Goal: Transaction & Acquisition: Purchase product/service

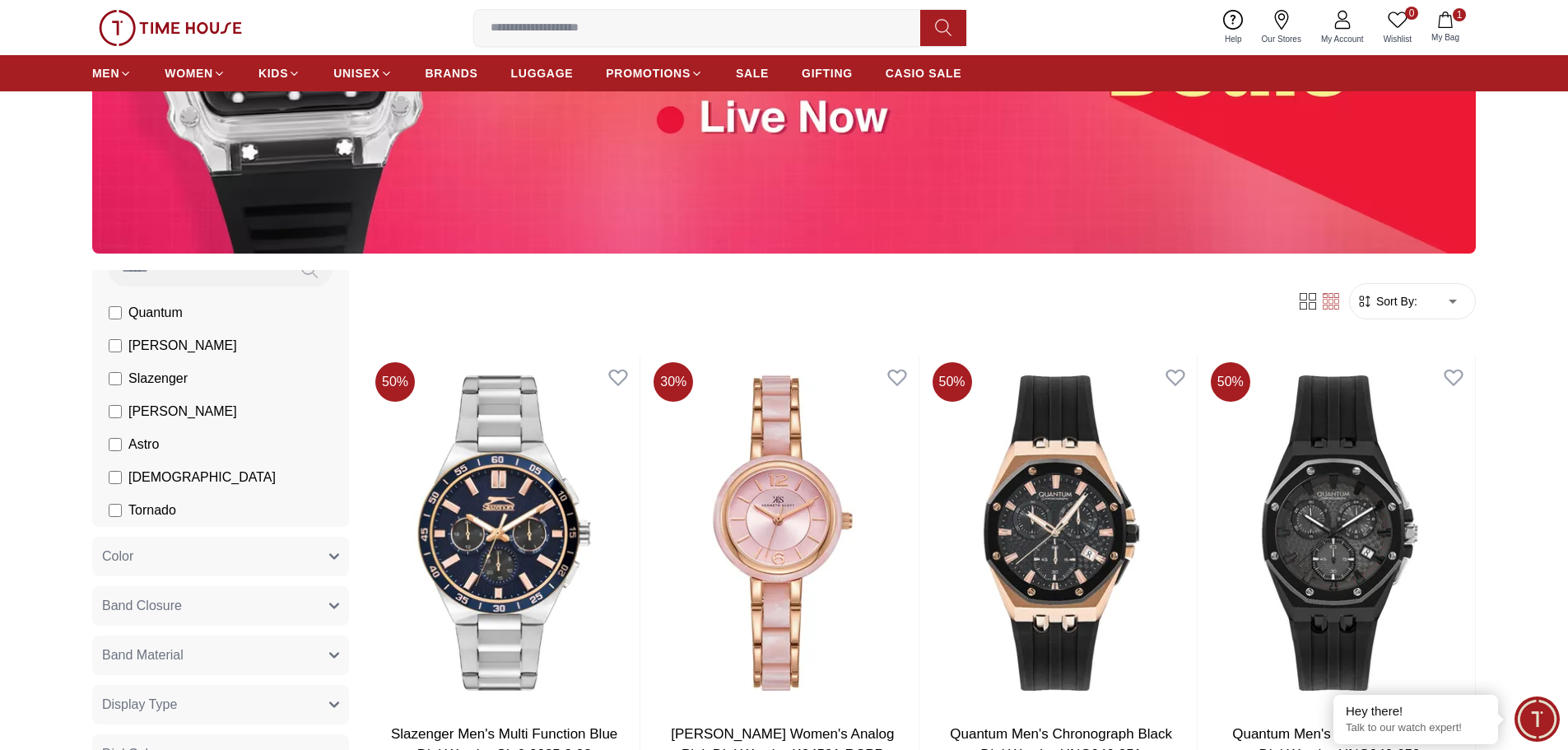
scroll to position [164, 0]
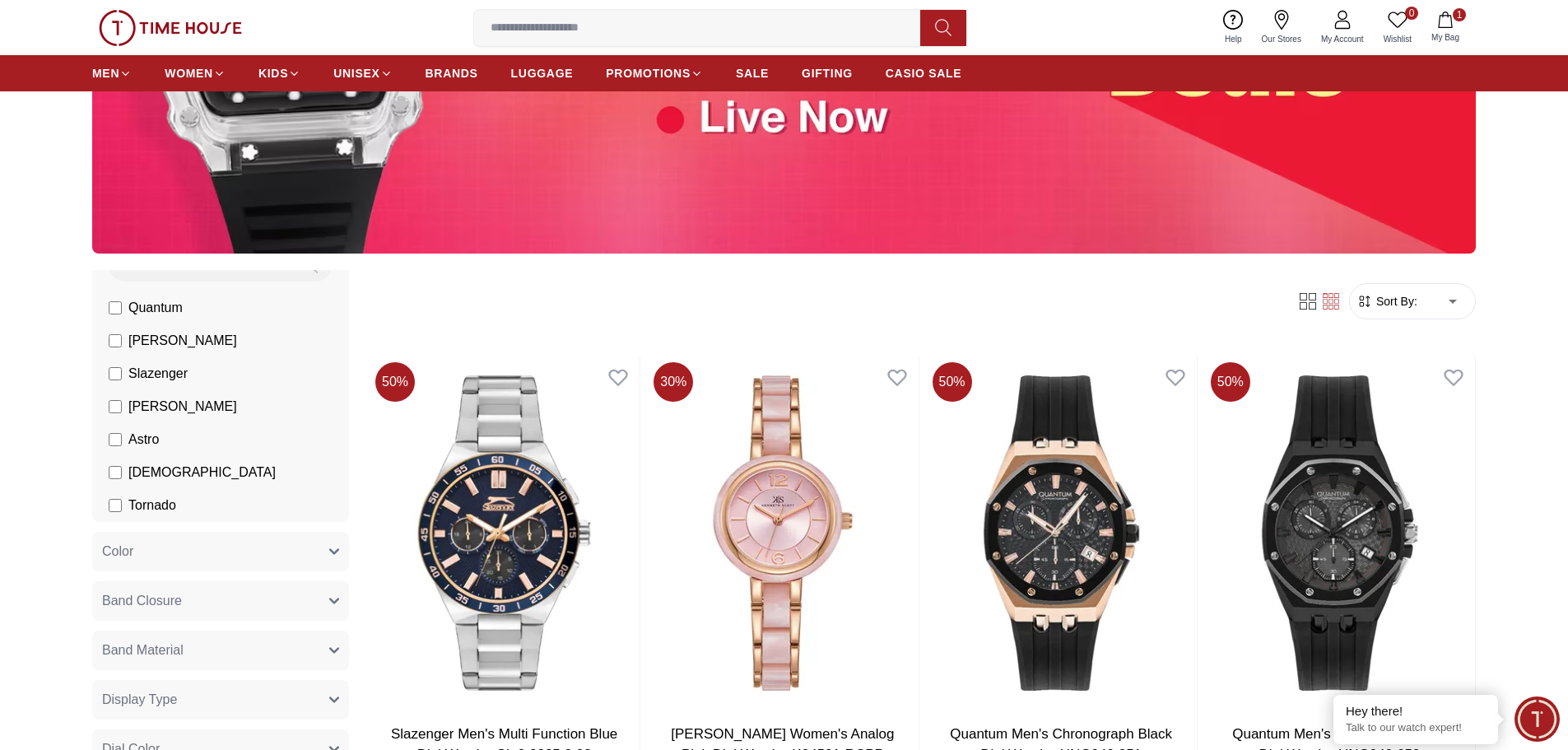
click at [107, 341] on li "[PERSON_NAME]" at bounding box center [223, 341] width 250 height 33
click at [122, 339] on label "[PERSON_NAME]" at bounding box center [173, 341] width 128 height 20
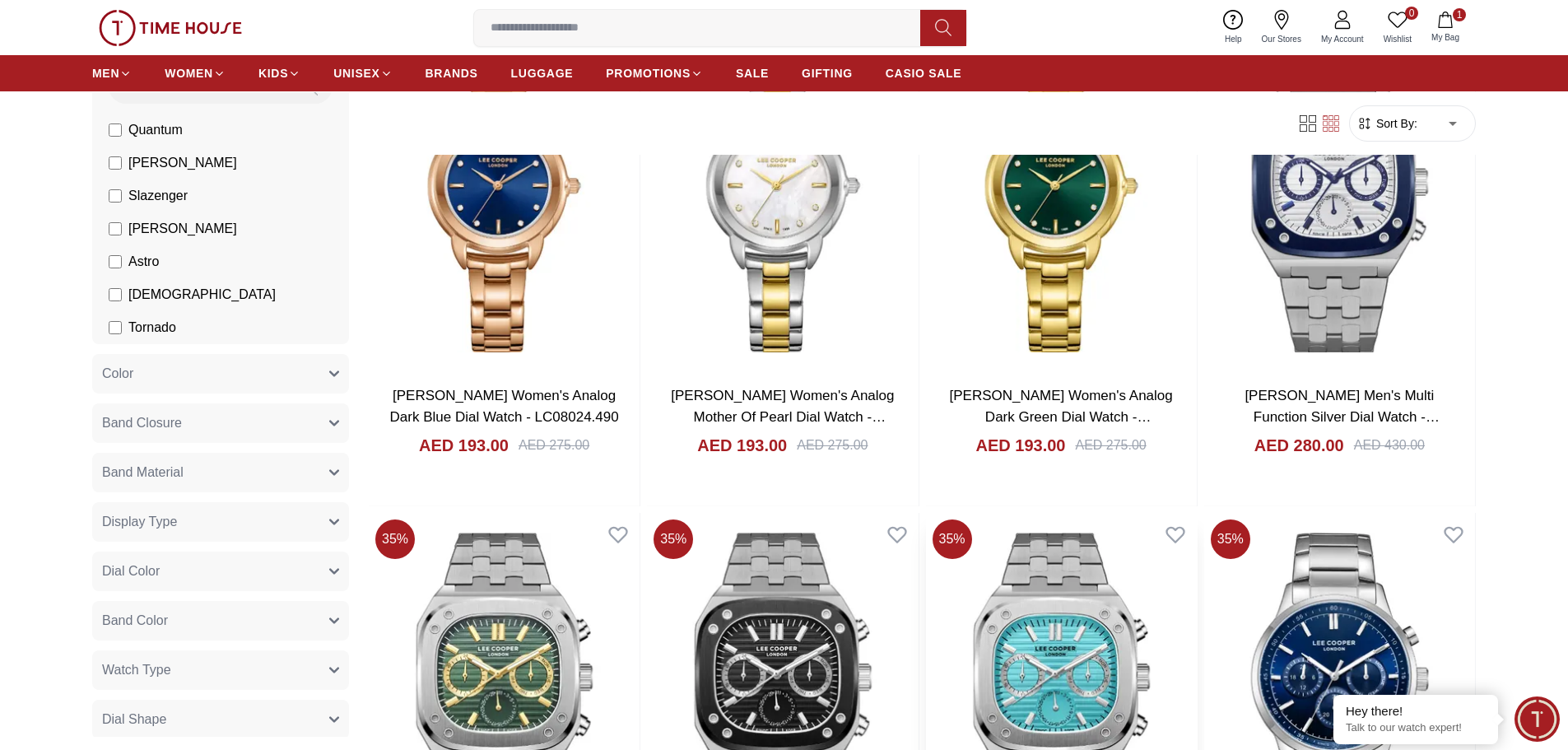
scroll to position [1481, 0]
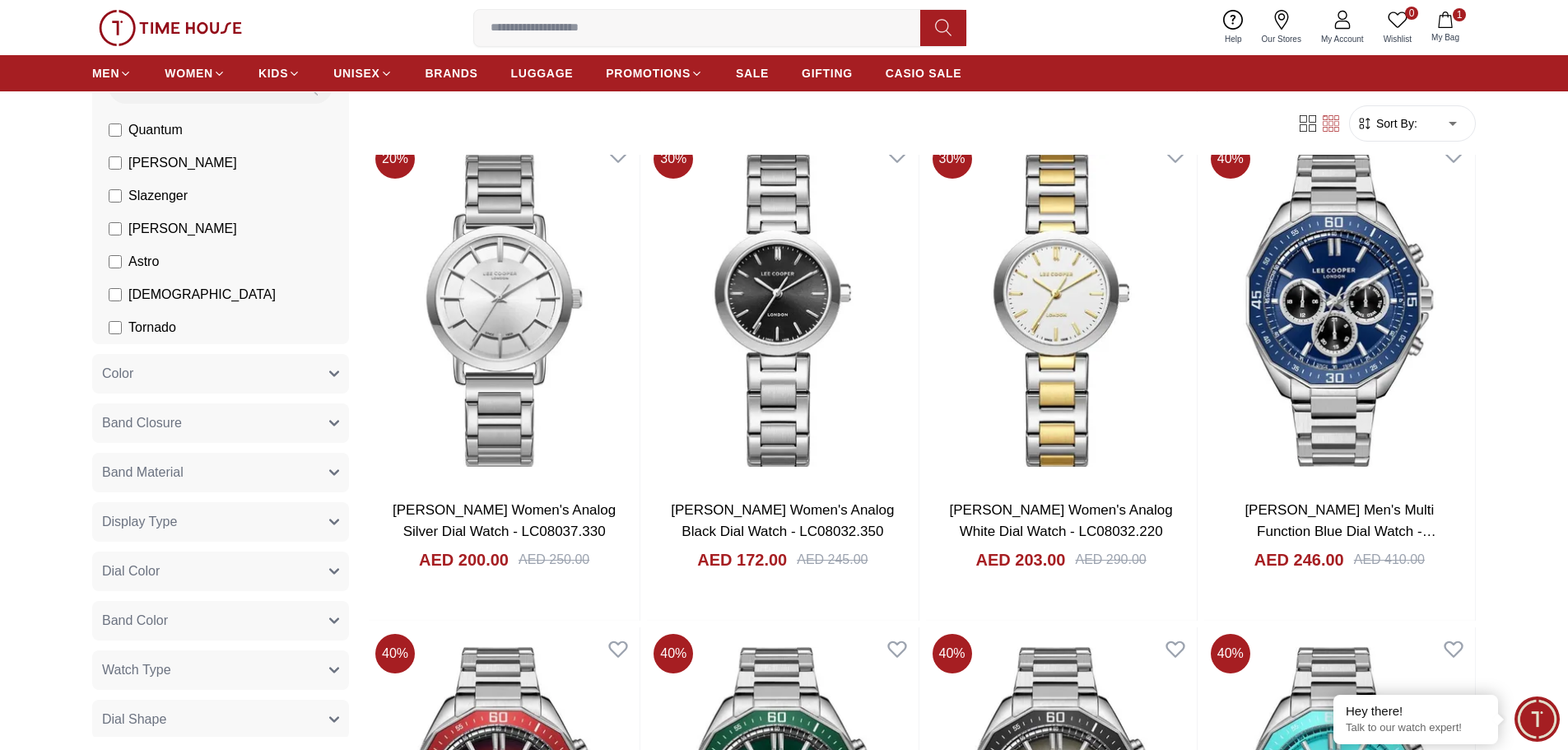
scroll to position [4608, 0]
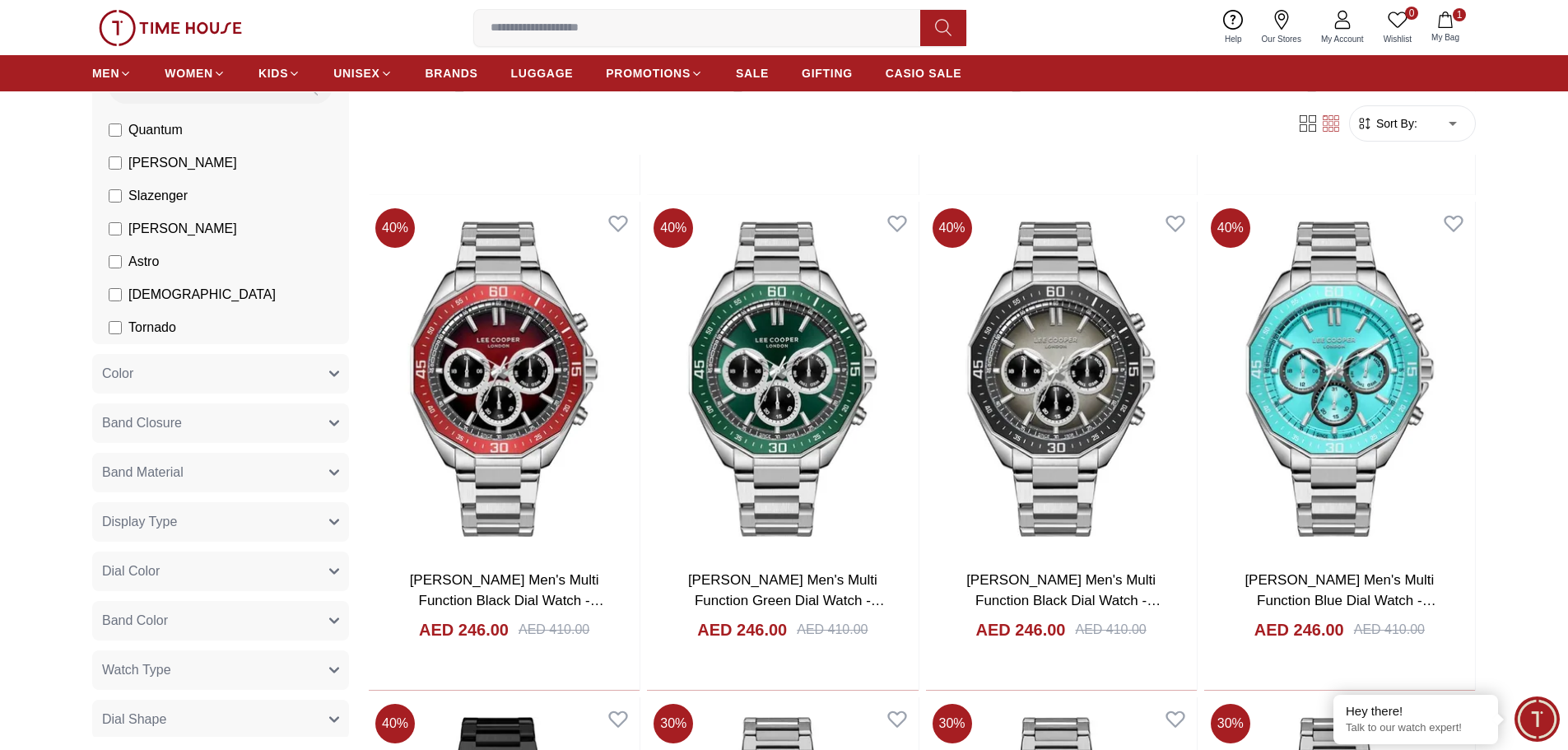
scroll to position [5431, 0]
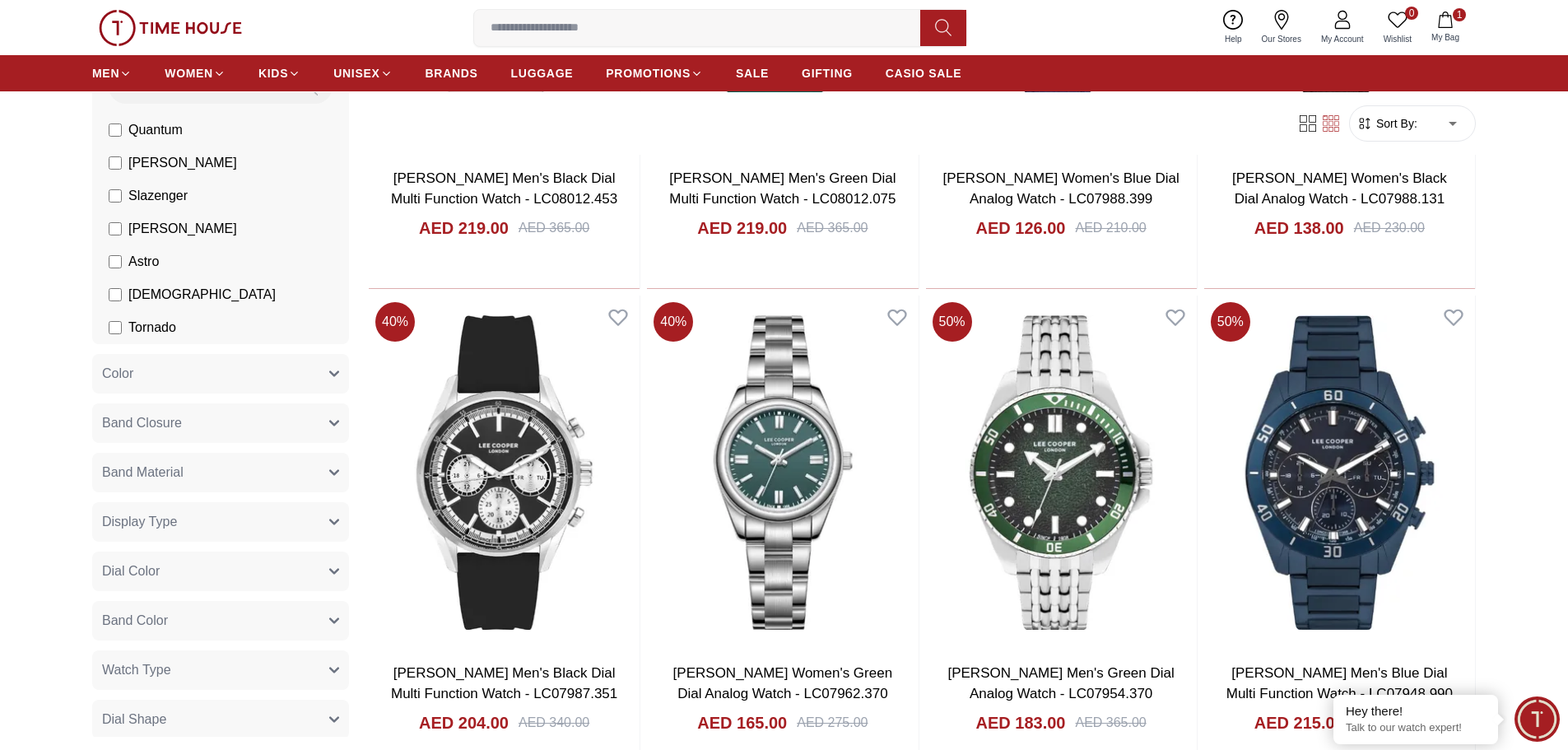
scroll to position [9792, 0]
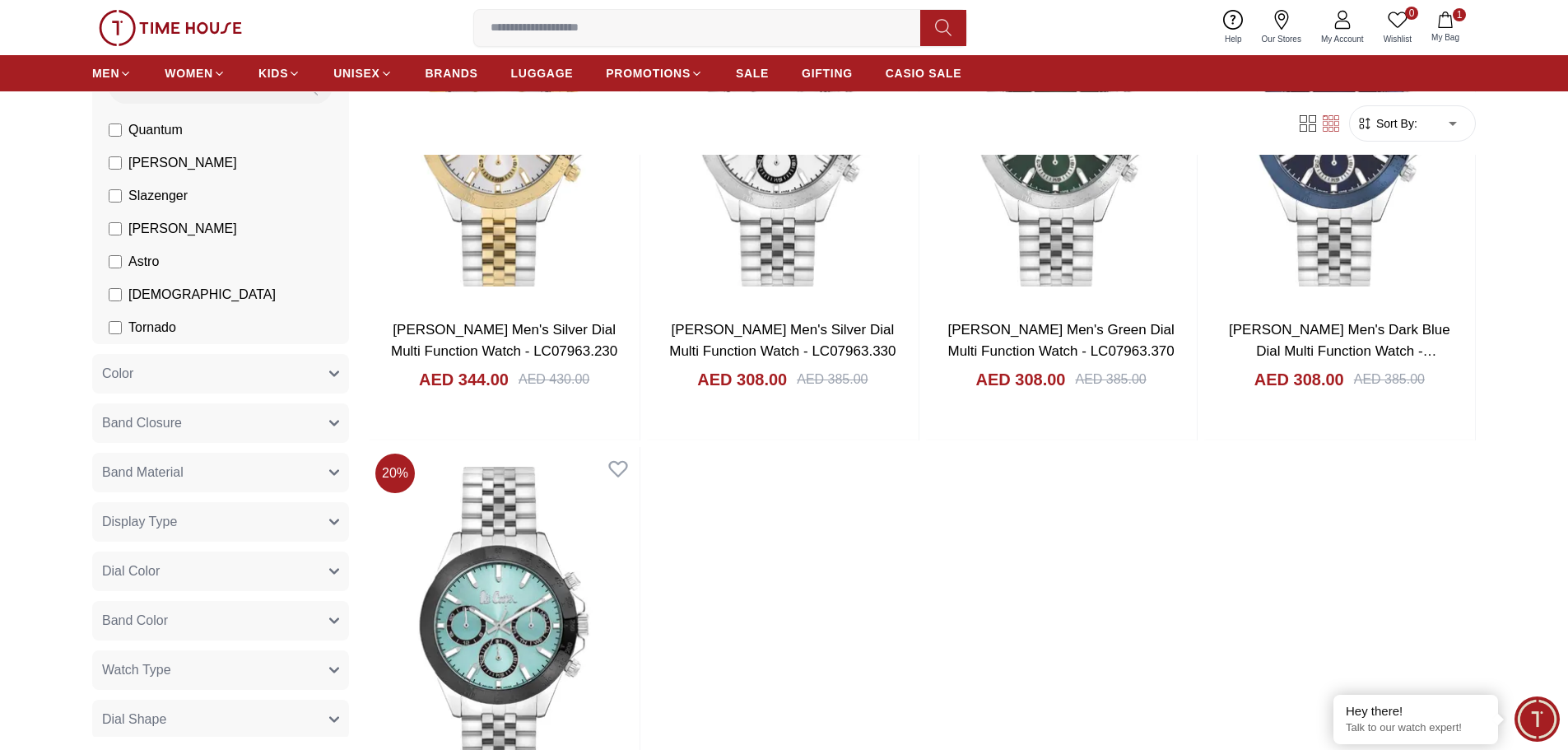
scroll to position [11850, 0]
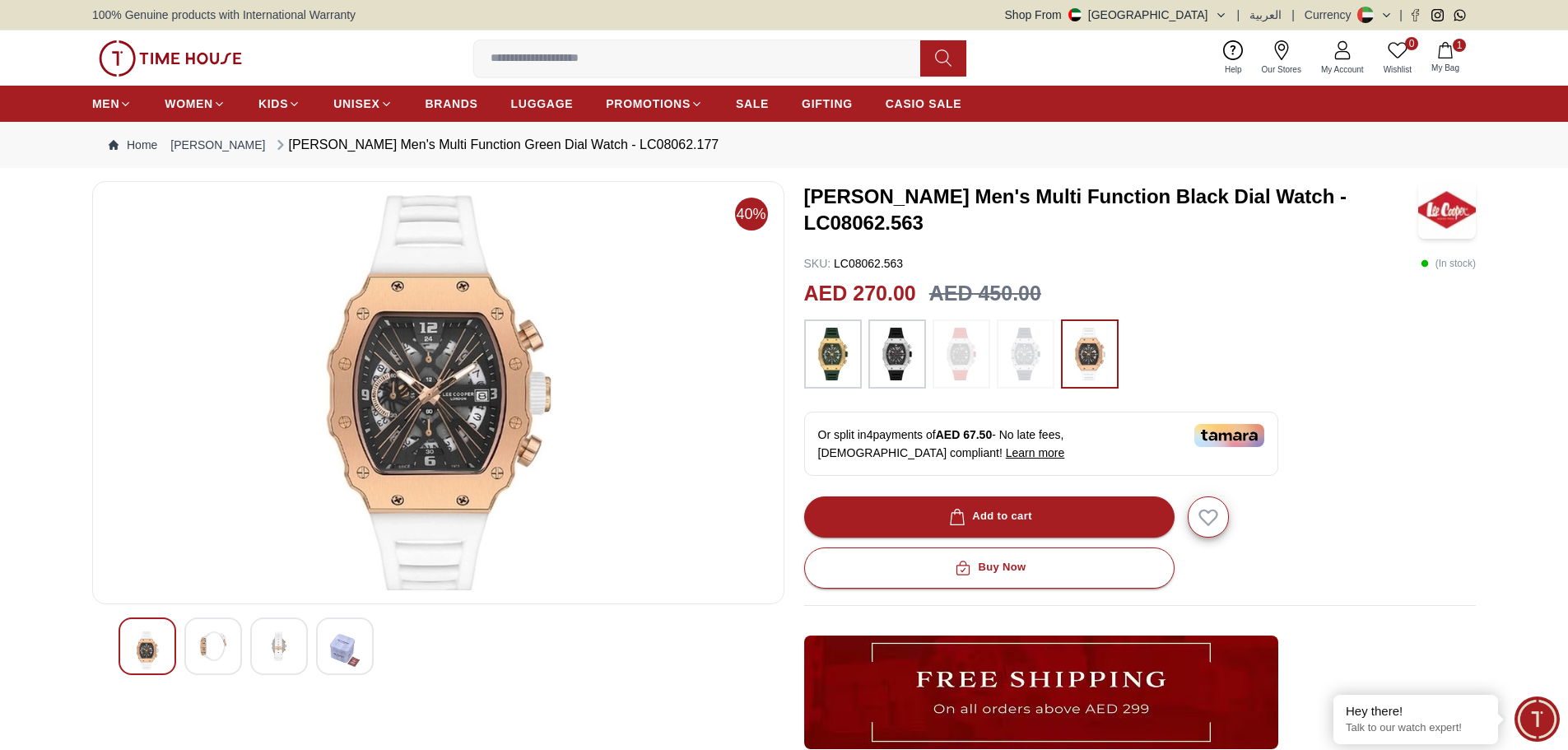
click at [214, 653] on img at bounding box center [212, 645] width 30 height 30
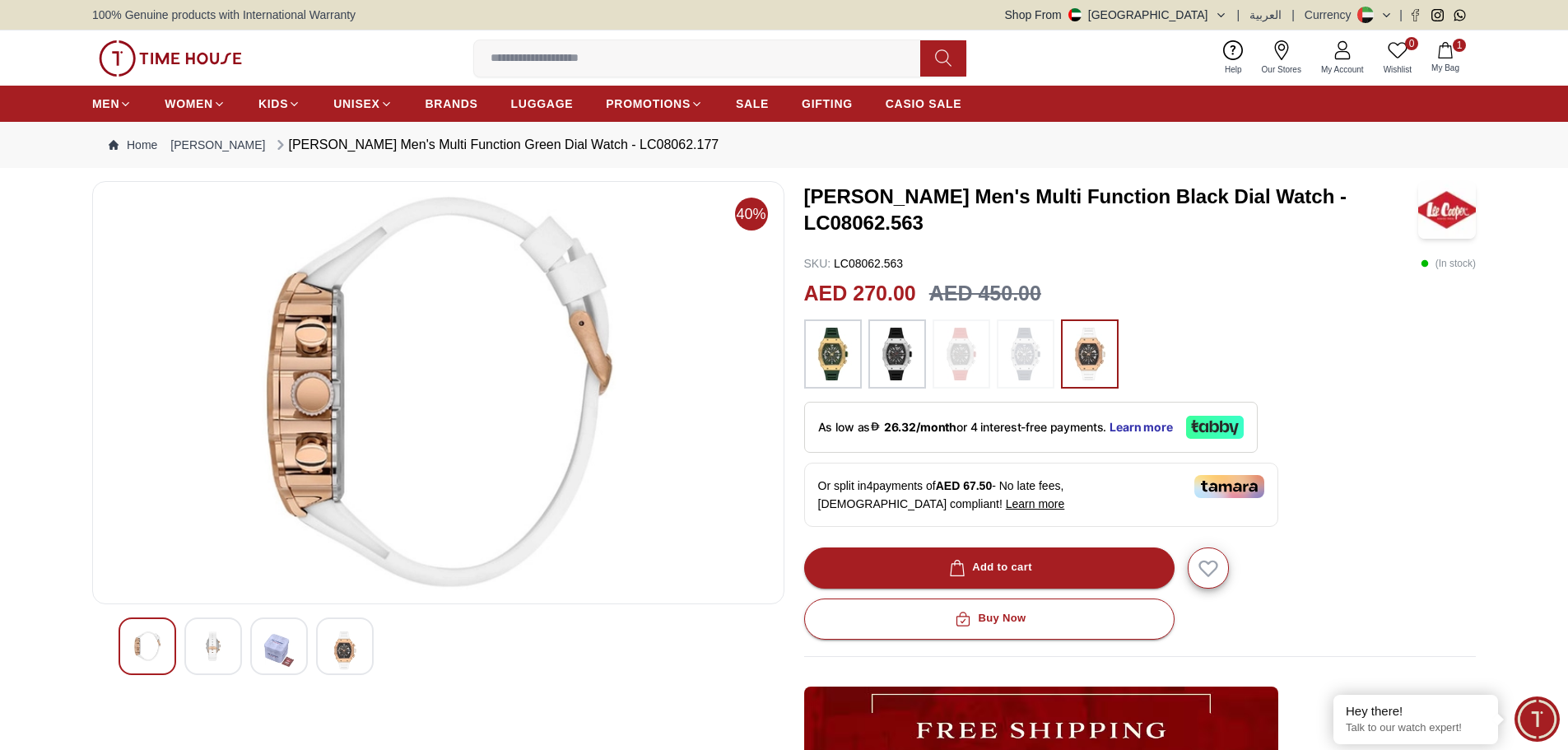
click at [189, 650] on div at bounding box center [213, 646] width 58 height 58
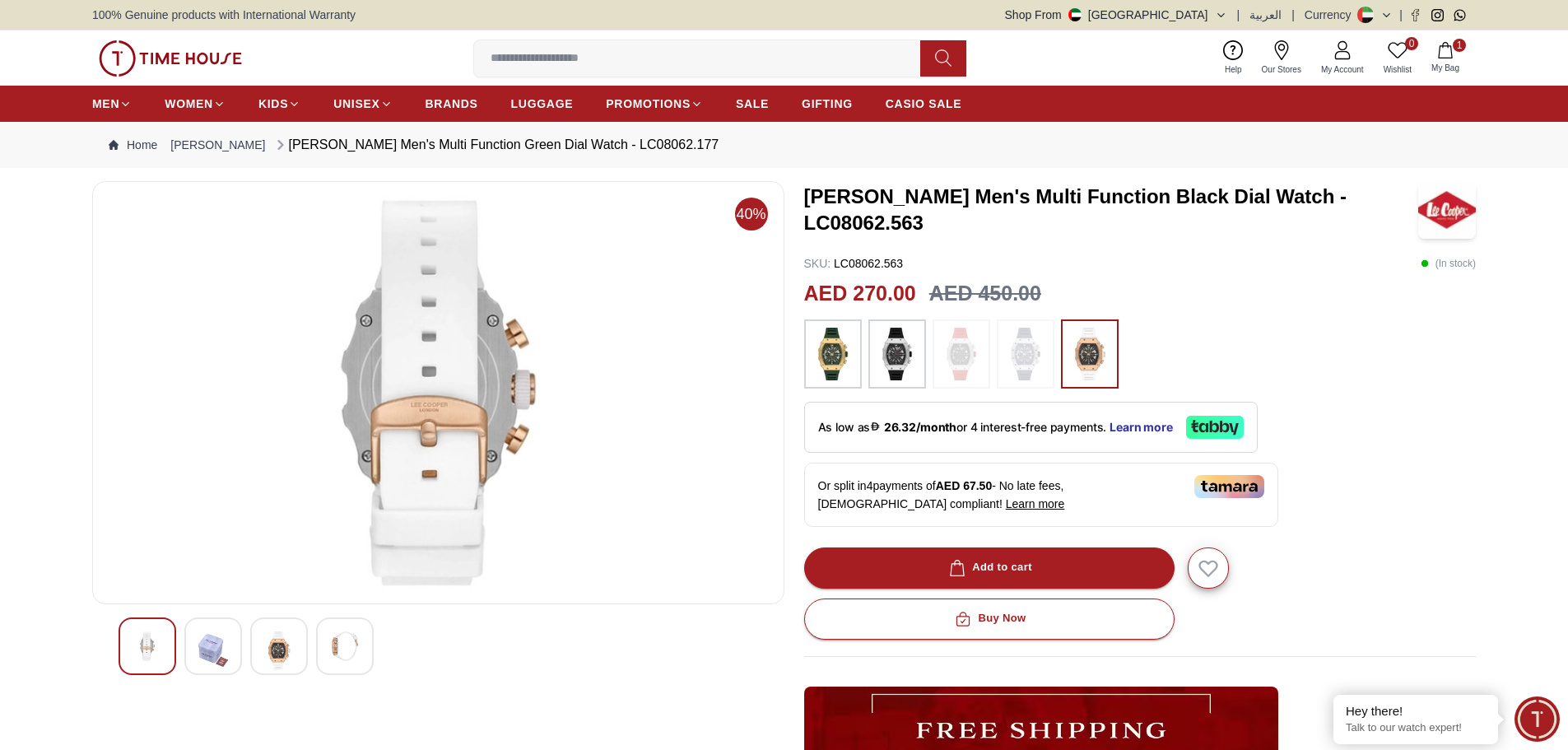
click at [161, 631] on img at bounding box center [147, 645] width 30 height 30
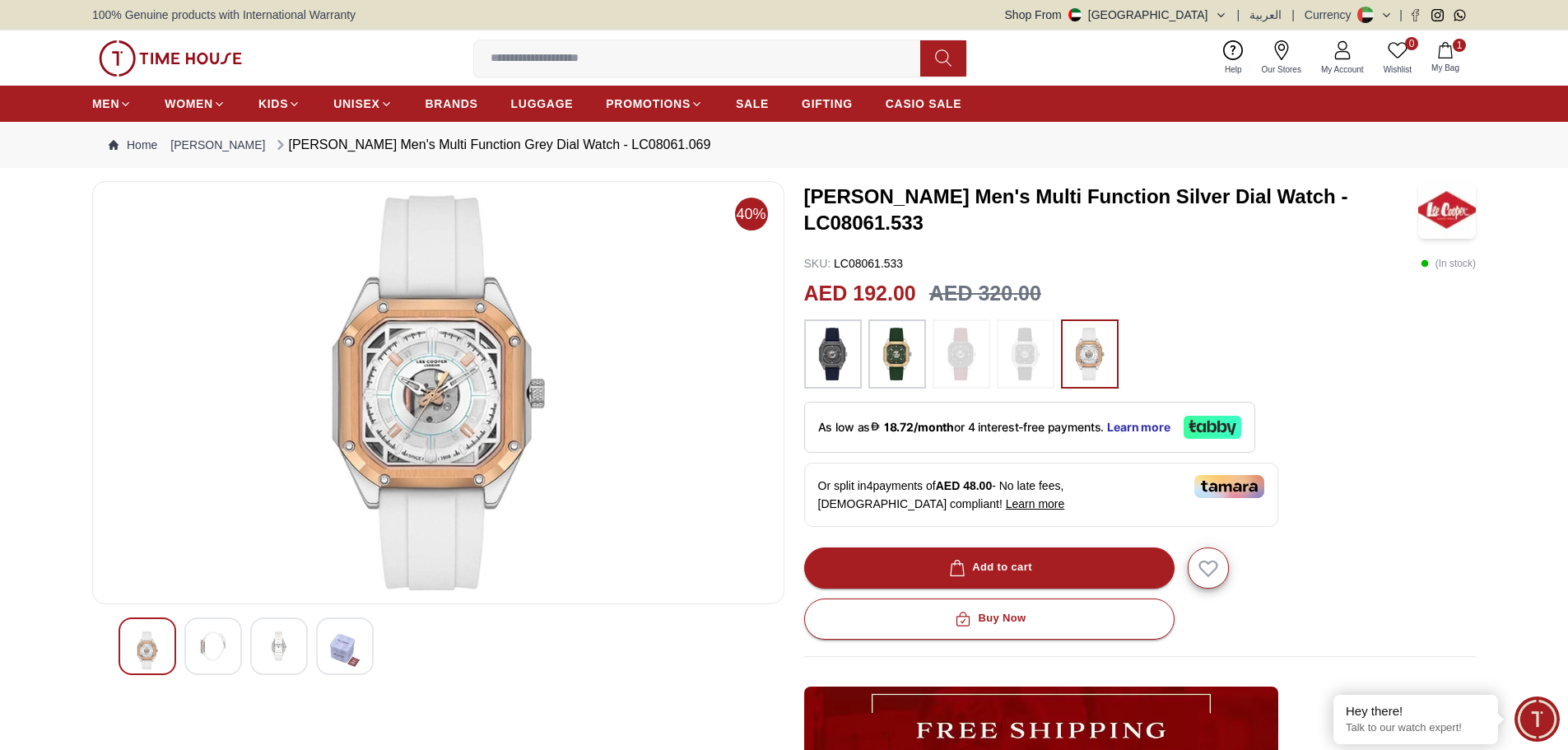
click at [1441, 54] on icon "button" at bounding box center [1445, 50] width 16 height 16
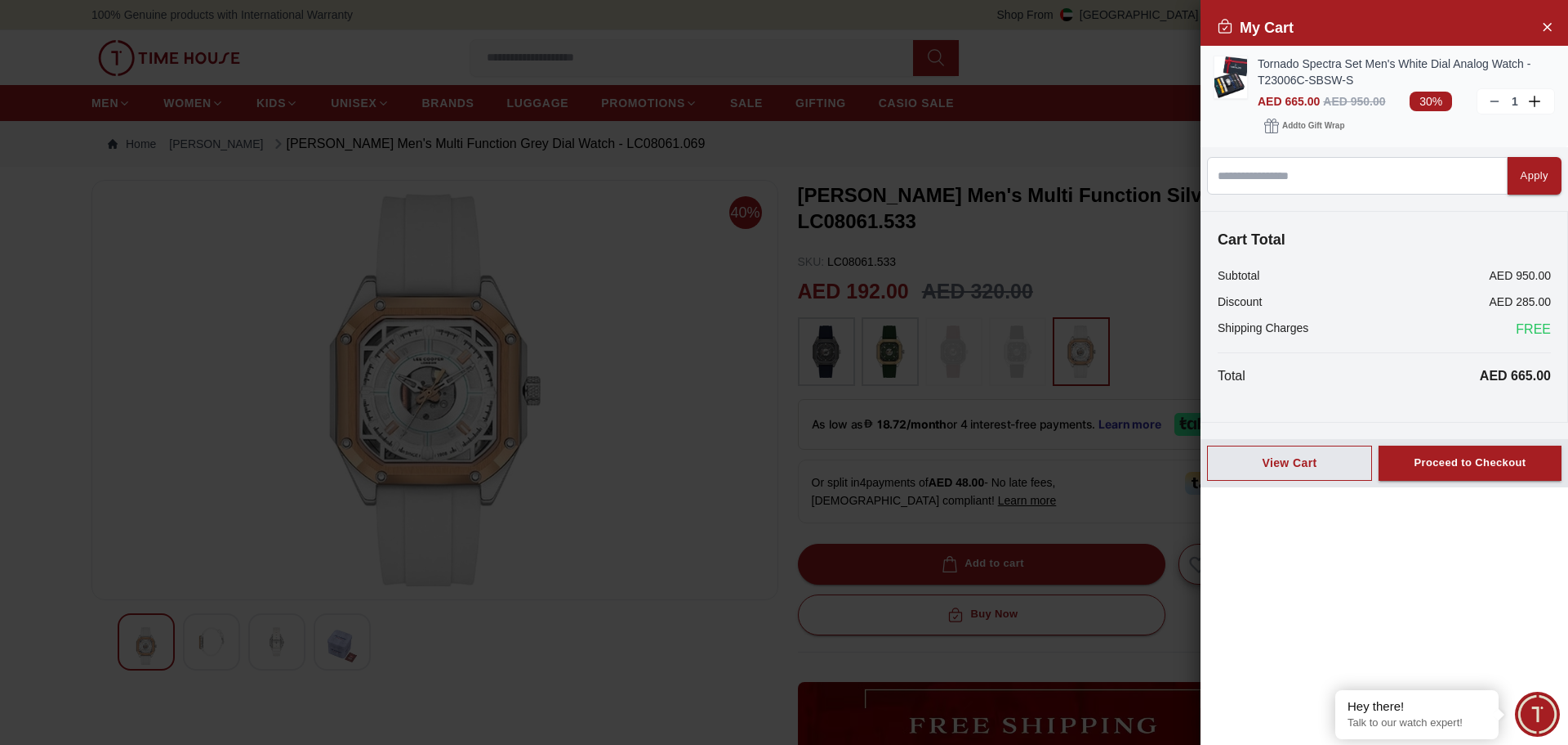
click at [1498, 97] on icon at bounding box center [1494, 101] width 13 height 13
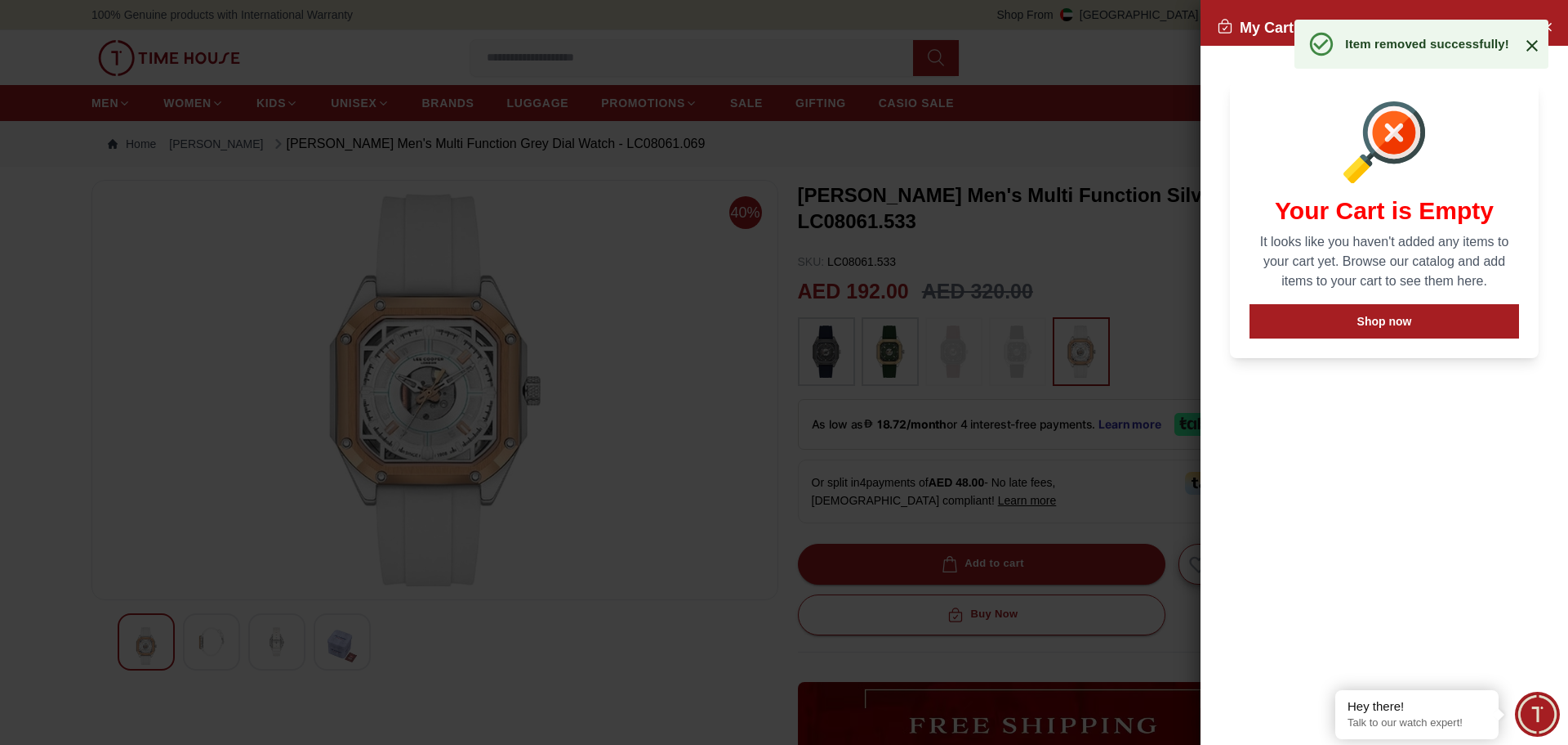
click at [1536, 42] on icon at bounding box center [1532, 46] width 12 height 12
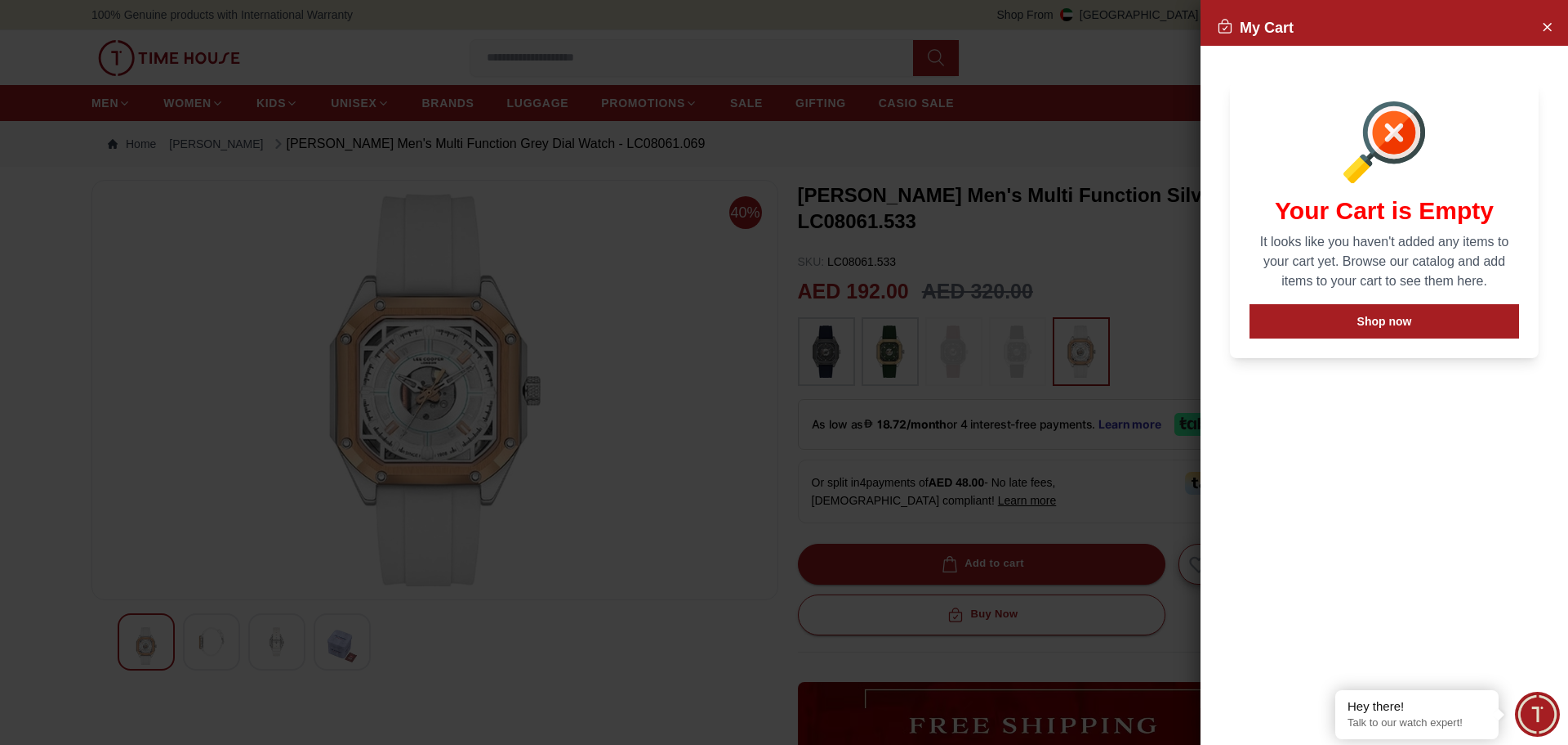
click at [1157, 394] on div at bounding box center [784, 372] width 1568 height 745
click at [1162, 351] on div at bounding box center [784, 372] width 1568 height 745
click at [1544, 24] on icon "Close Account" at bounding box center [1547, 26] width 13 height 21
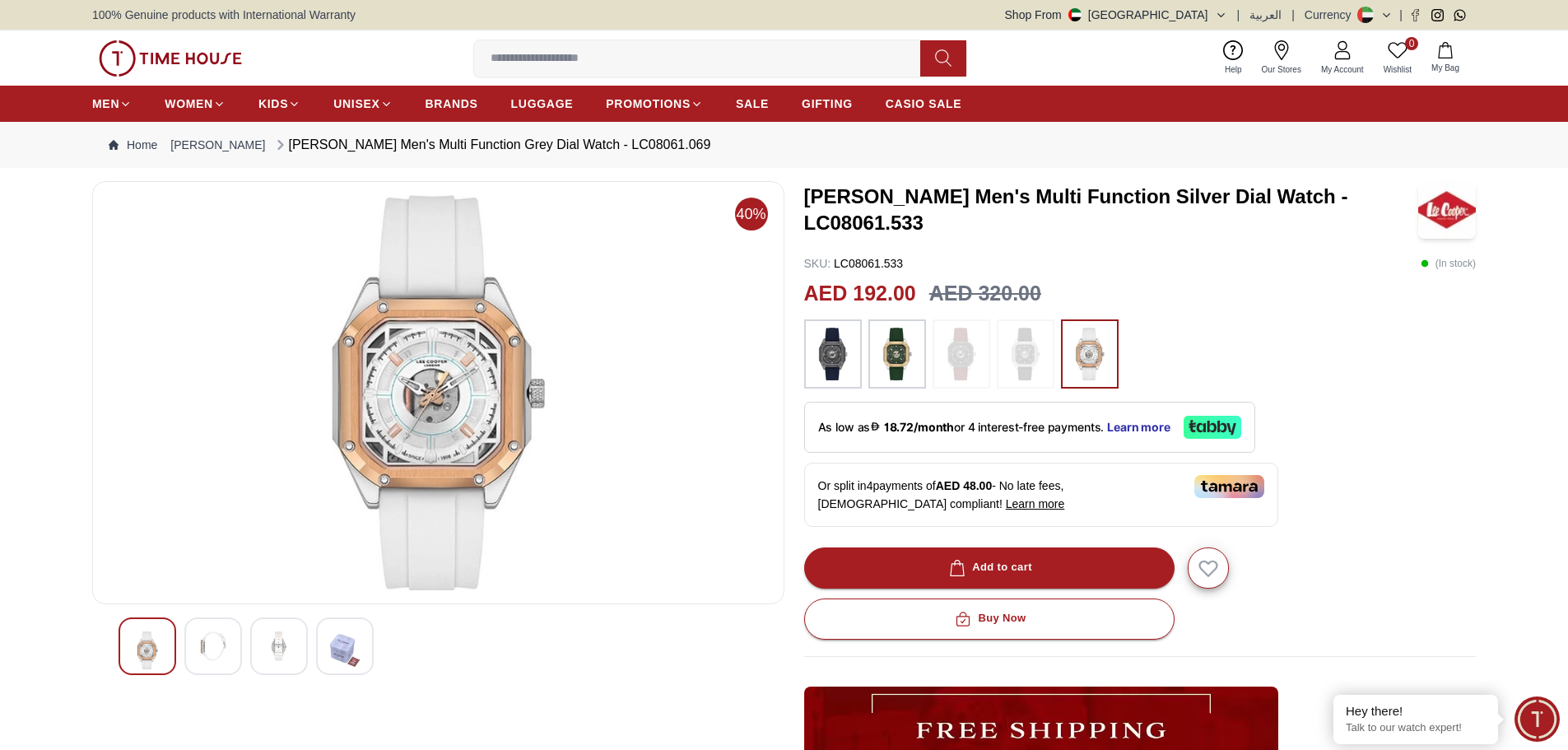
click at [837, 356] on img at bounding box center [833, 353] width 42 height 52
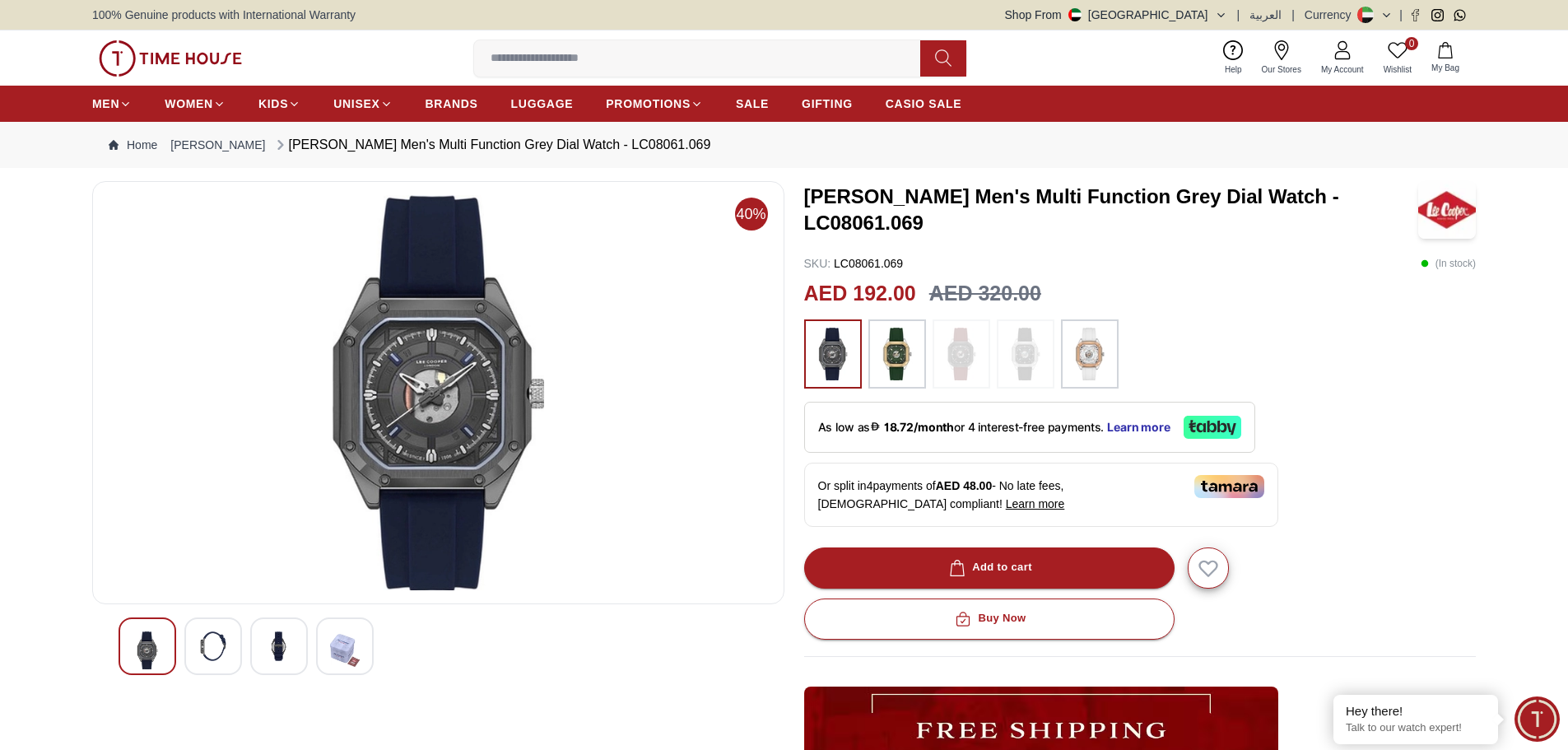
click at [380, 382] on img at bounding box center [437, 392] width 664 height 395
click at [1100, 349] on img at bounding box center [1090, 353] width 42 height 52
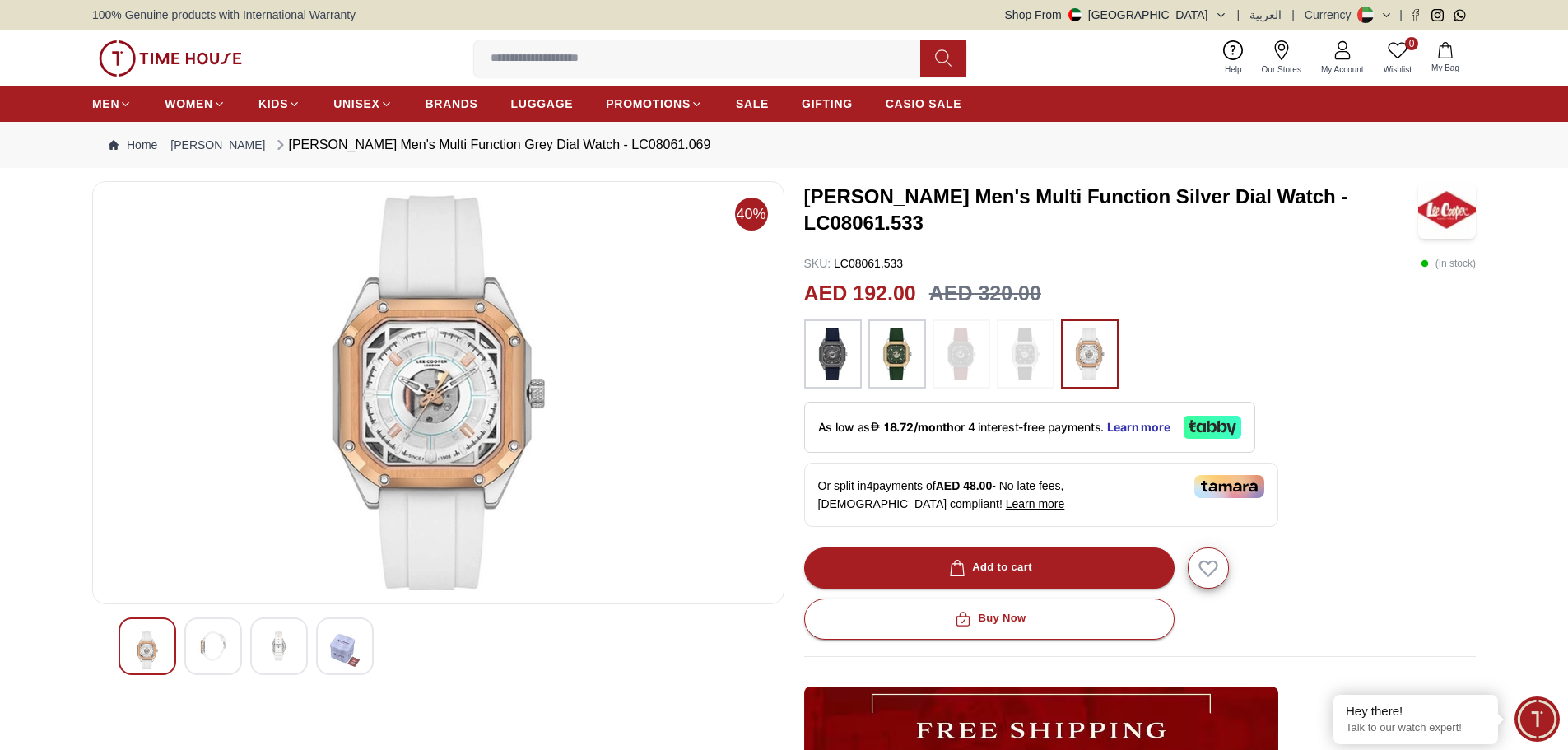
click at [200, 650] on img at bounding box center [212, 645] width 30 height 30
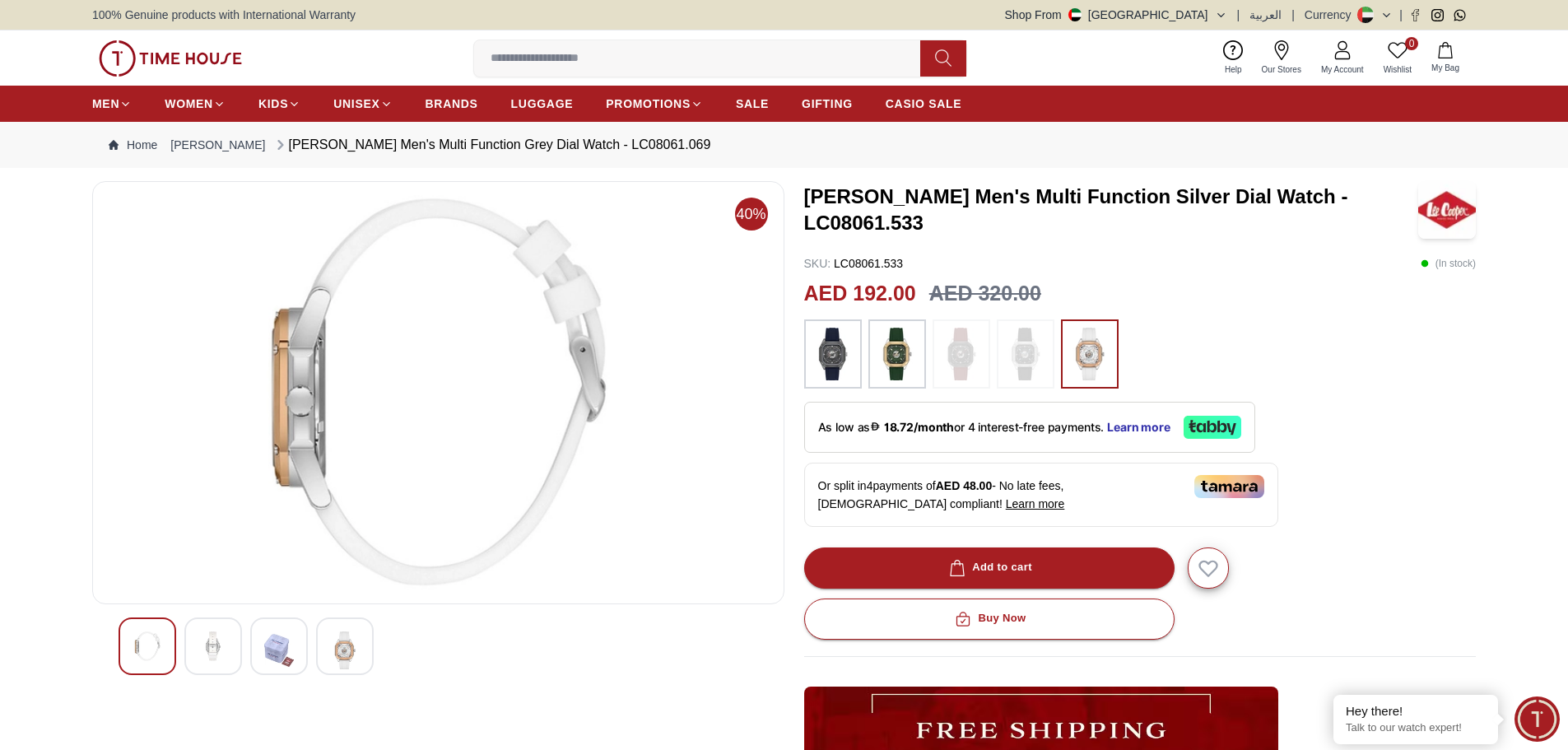
click at [290, 648] on img at bounding box center [278, 650] width 30 height 38
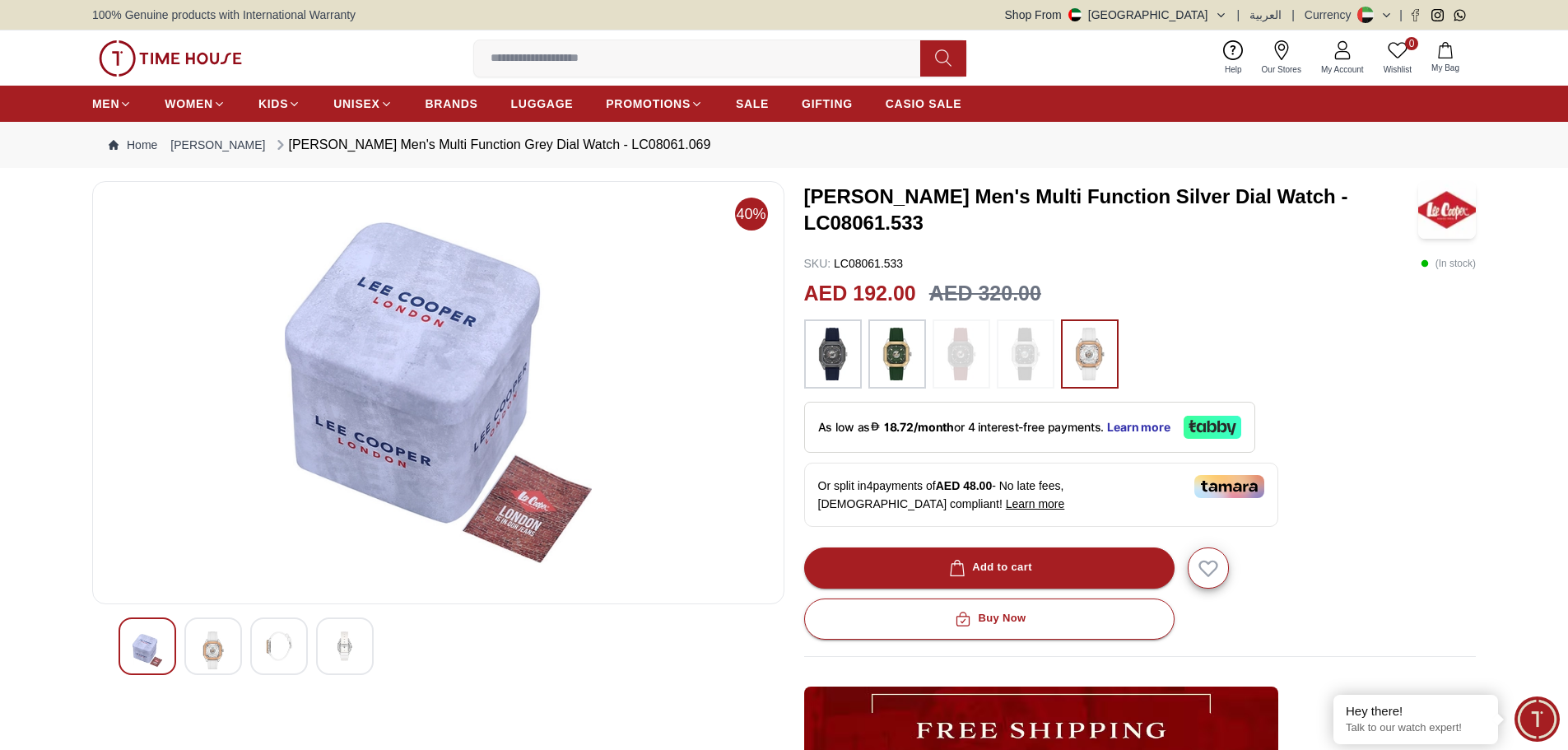
click at [338, 648] on img at bounding box center [344, 645] width 30 height 30
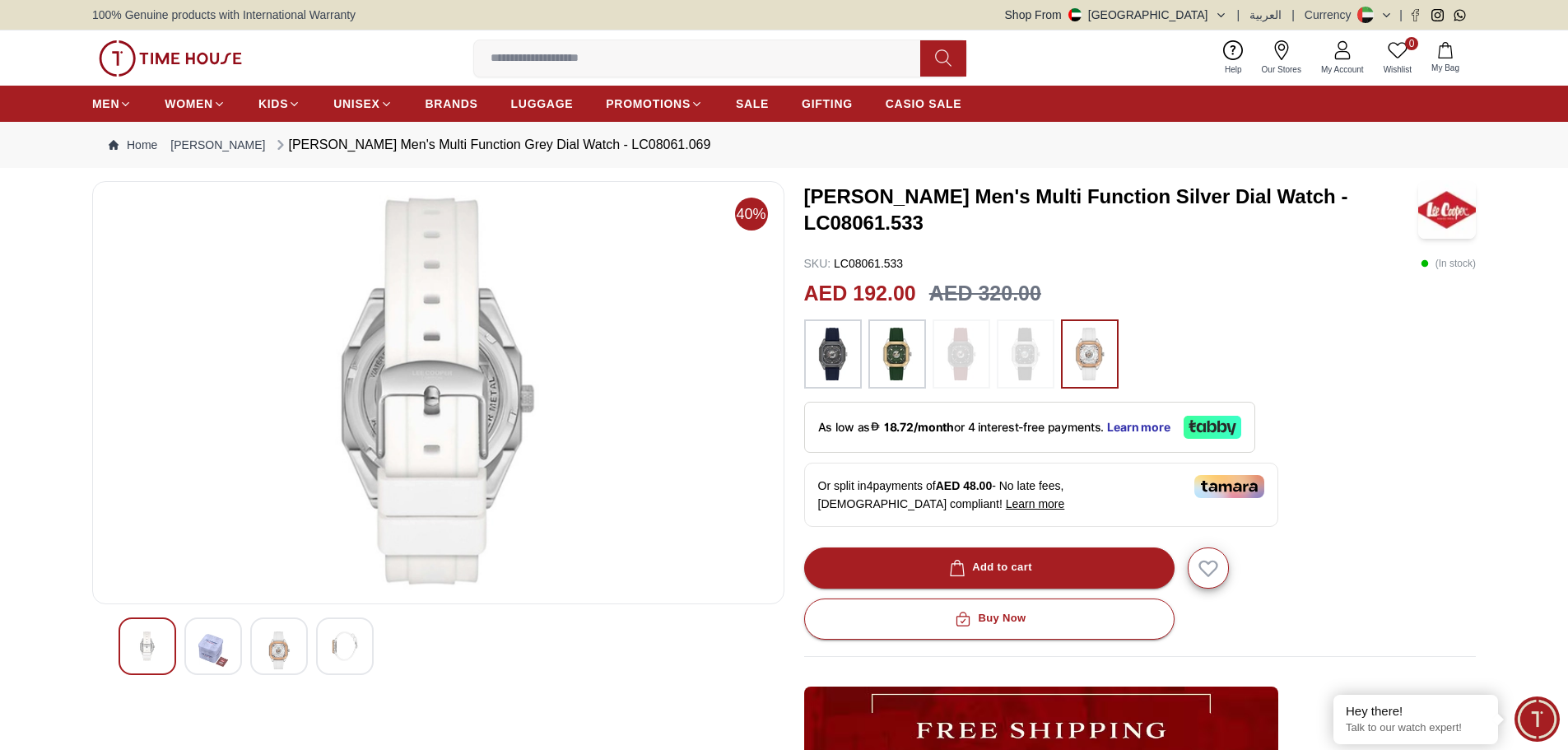
click at [230, 643] on div at bounding box center [213, 646] width 58 height 58
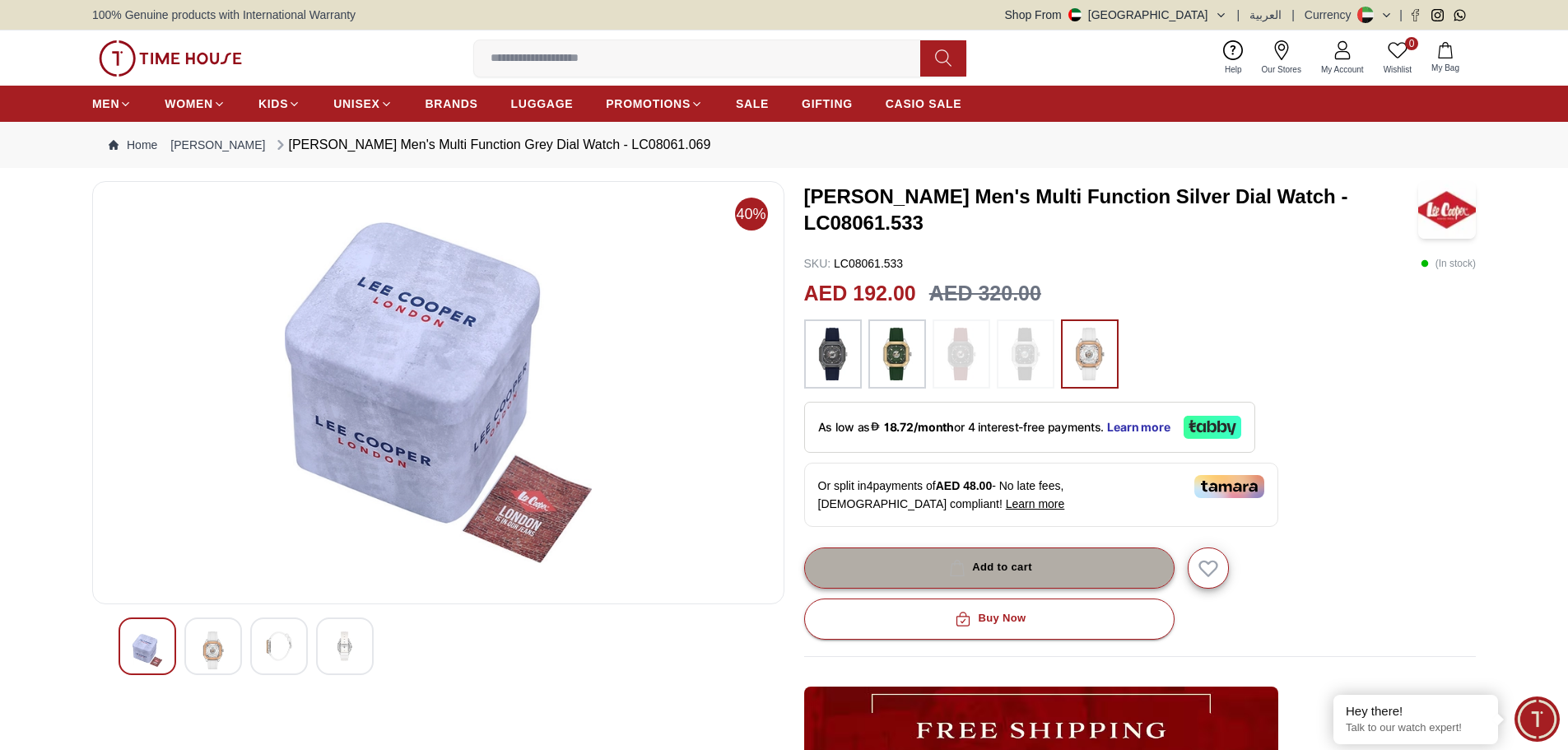
click at [904, 562] on button "Add to cart" at bounding box center [990, 568] width 371 height 42
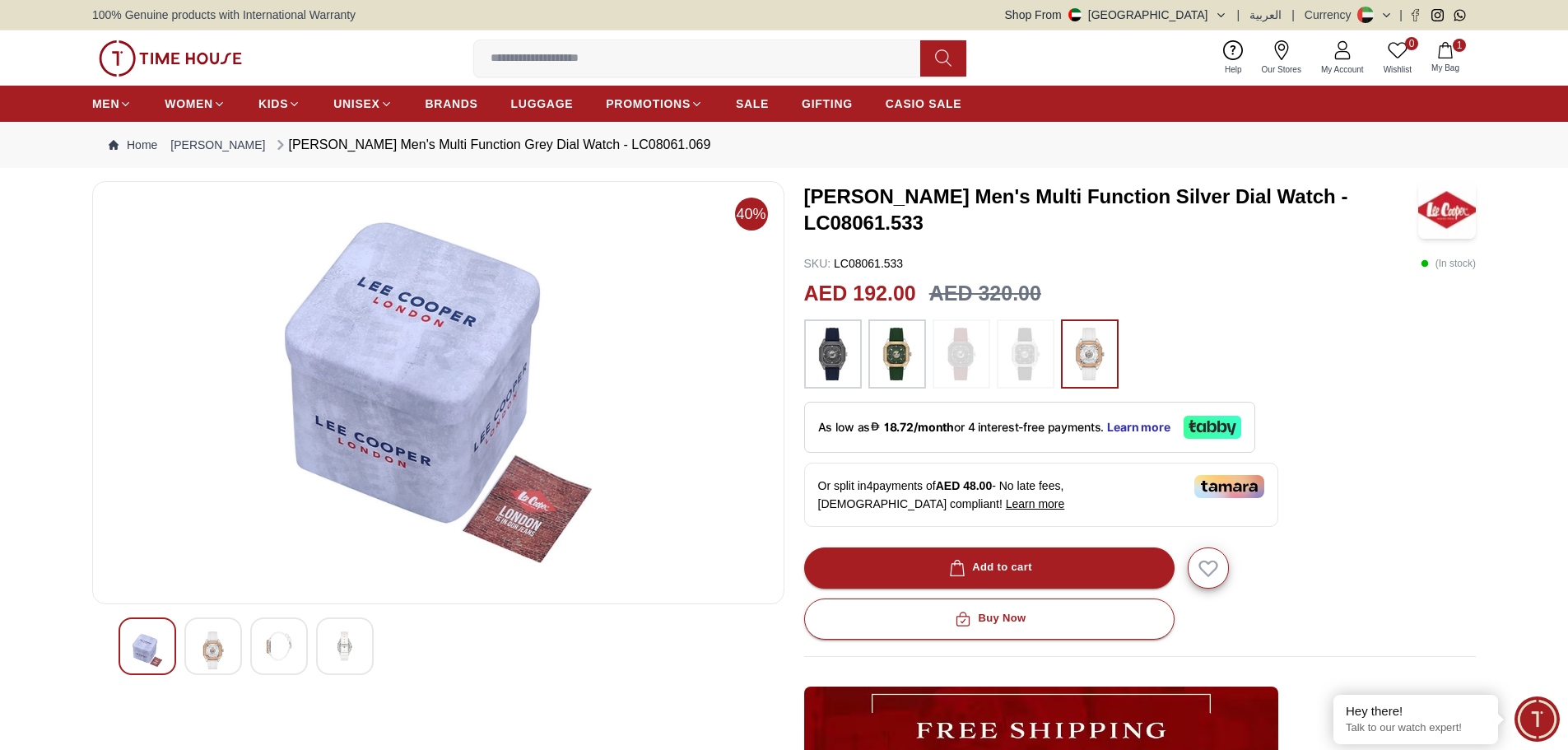
click at [1449, 56] on icon "button" at bounding box center [1445, 50] width 16 height 16
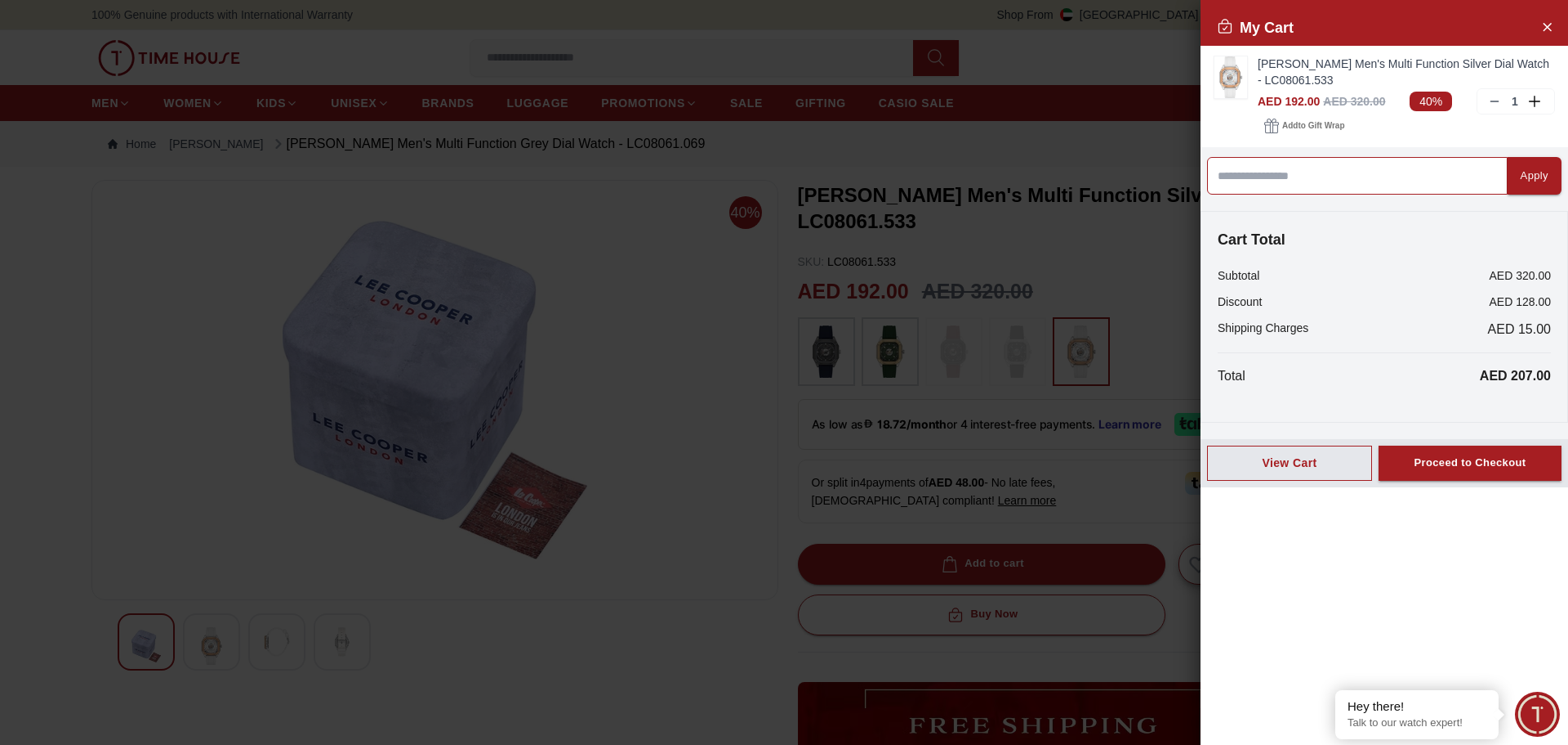
click at [1412, 188] on input at bounding box center [1357, 176] width 301 height 38
click at [1328, 125] on span "Add to Gift Wrap" at bounding box center [1313, 126] width 62 height 16
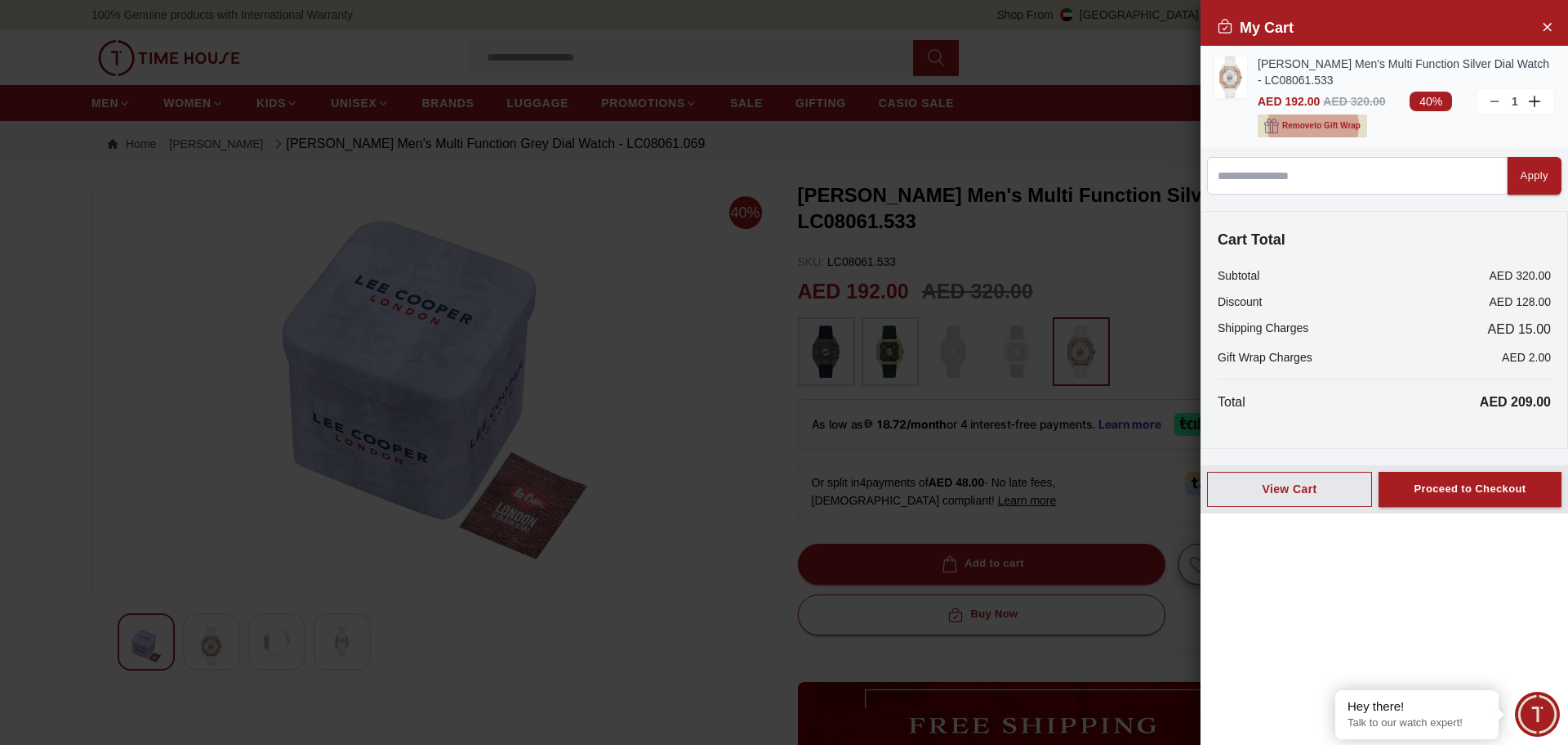
click at [1293, 132] on span "Remove to Gift Wrap" at bounding box center [1321, 126] width 78 height 16
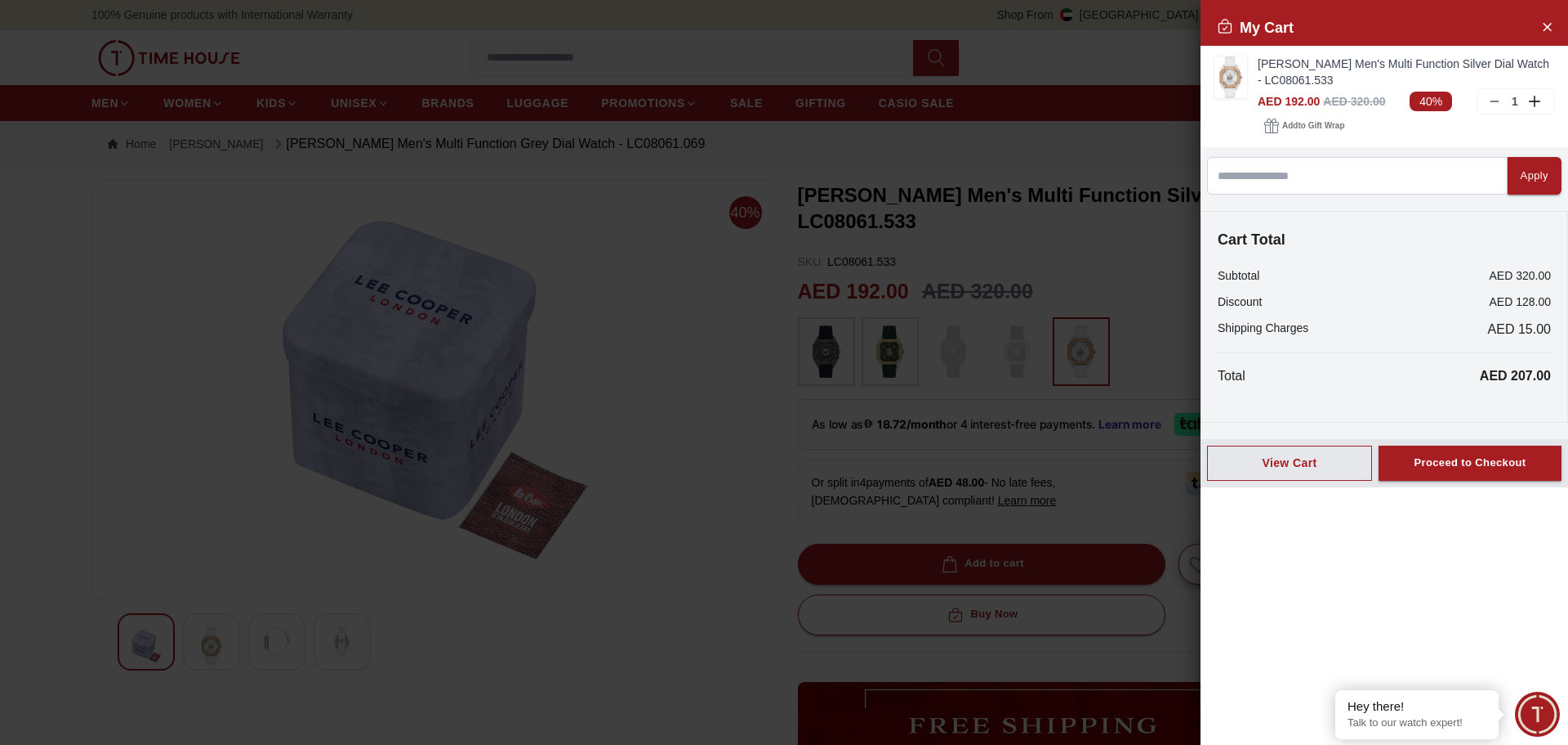
click at [1525, 706] on span "Minimize live chat window" at bounding box center [1538, 714] width 59 height 59
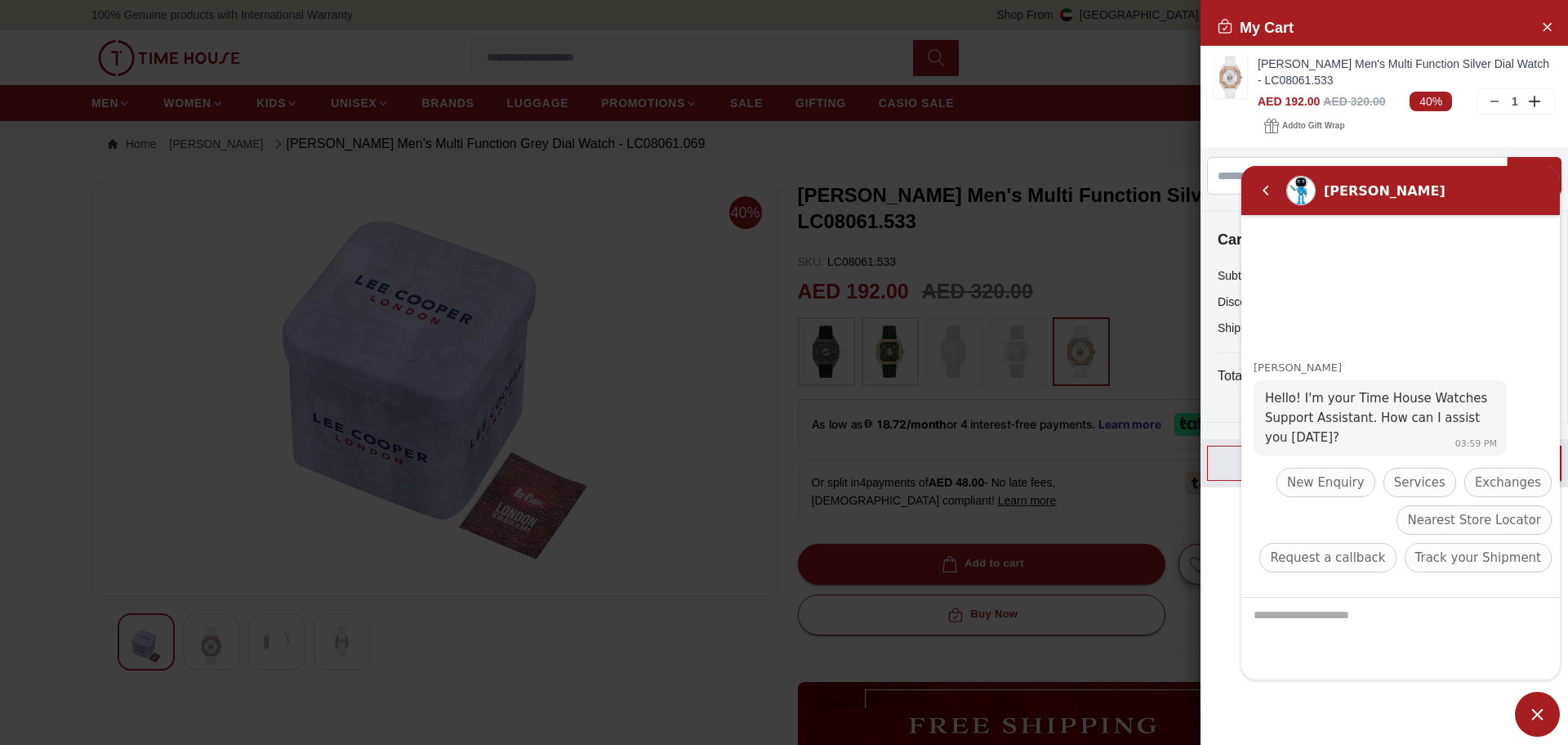
click at [1422, 714] on div "My Cart Lee Cooper Men's Multi Function Silver Dial Watch - LC08061.533 AED 192…" at bounding box center [1385, 372] width 368 height 745
click at [1550, 713] on span "Minimize live chat window" at bounding box center [1538, 714] width 45 height 45
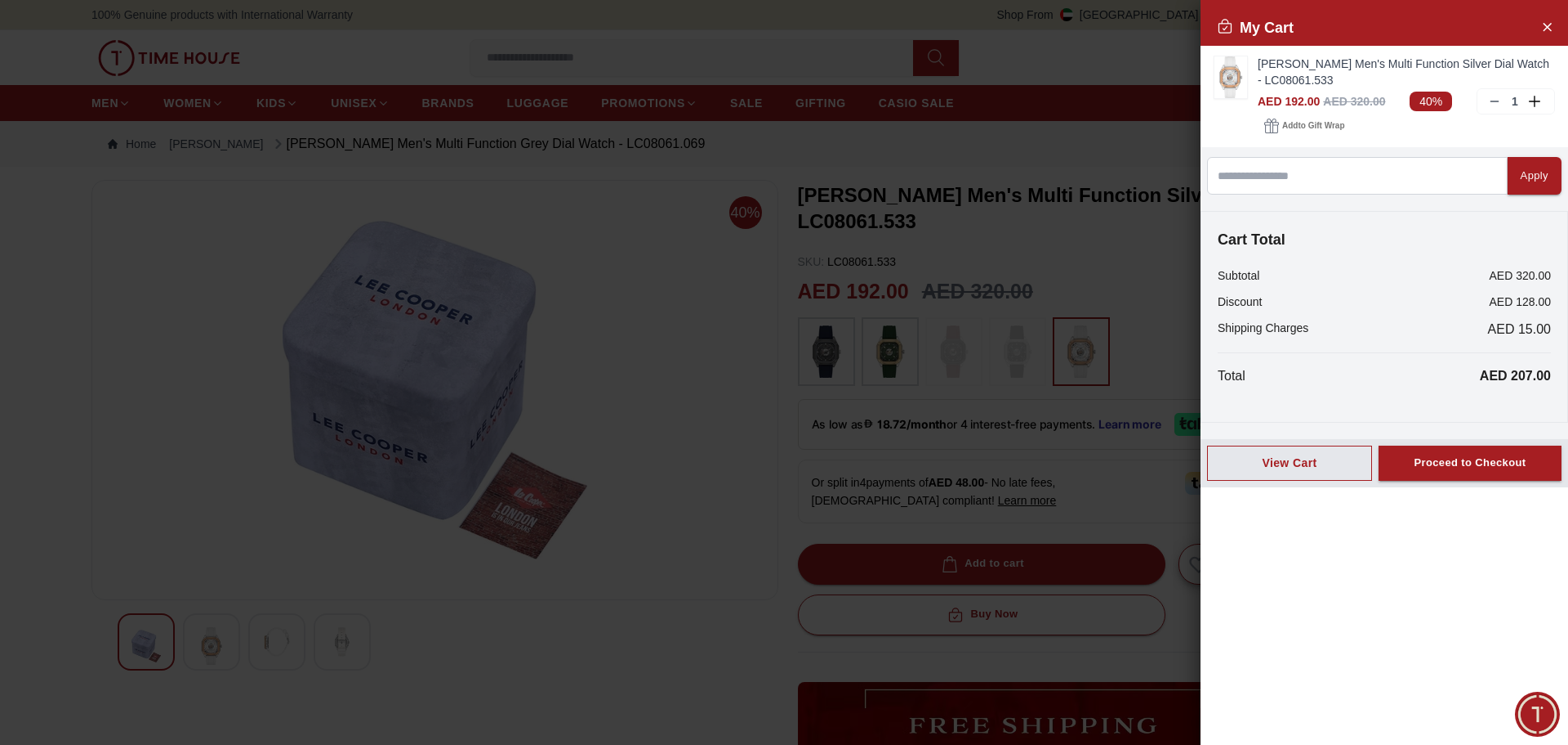
click at [790, 527] on div at bounding box center [784, 372] width 1568 height 745
click at [1555, 22] on button "Close Account" at bounding box center [1546, 26] width 26 height 26
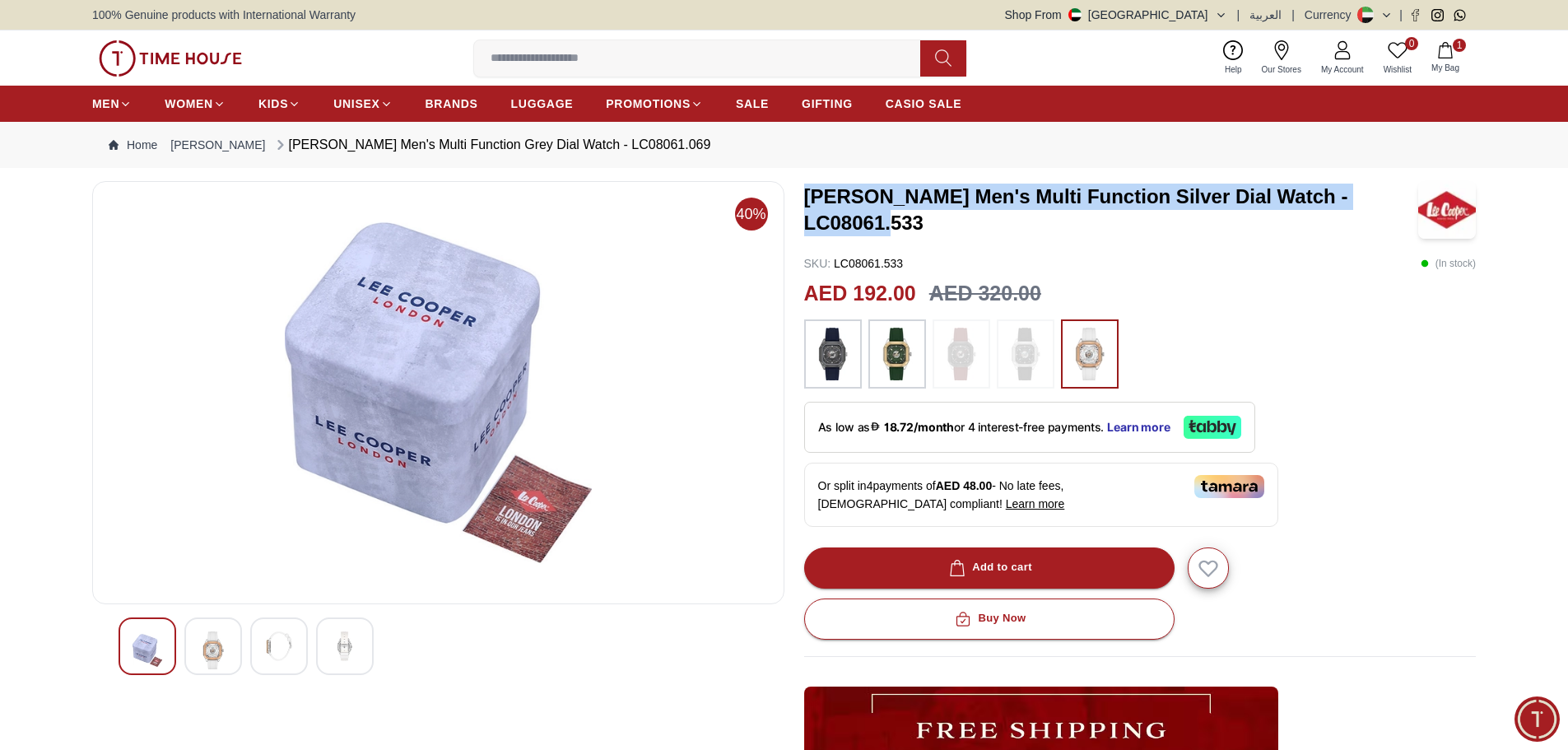
drag, startPoint x: 807, startPoint y: 209, endPoint x: 1416, endPoint y: 205, distance: 609.0
click at [1416, 205] on h3 "[PERSON_NAME] Men's Multi Function Silver Dial Watch - LC08061.533" at bounding box center [1112, 210] width 615 height 52
copy h3 "[PERSON_NAME] Men's Multi Function Silver Dial Watch - LC08061.533"
click at [227, 641] on img at bounding box center [212, 650] width 30 height 38
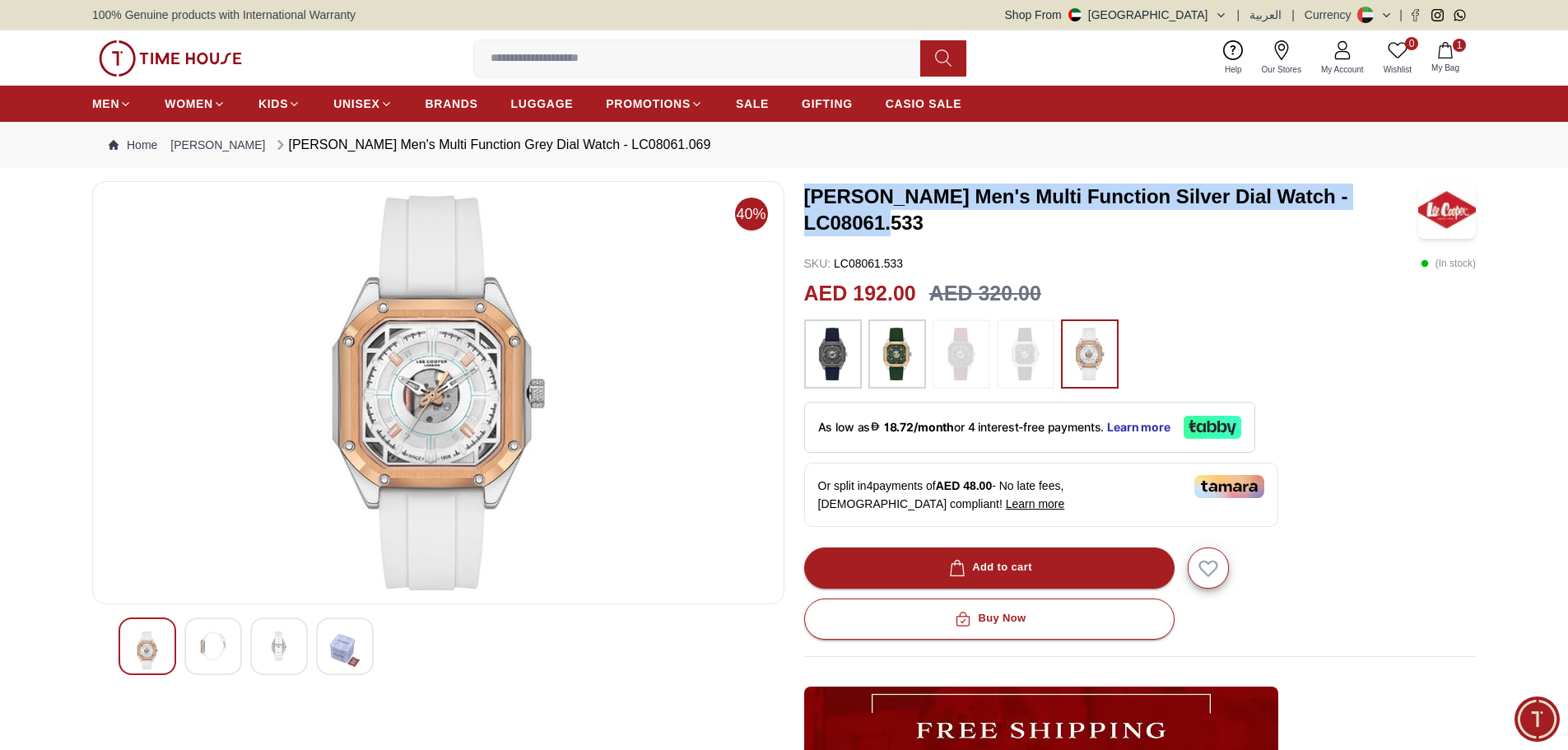
click at [217, 659] on img at bounding box center [212, 645] width 30 height 30
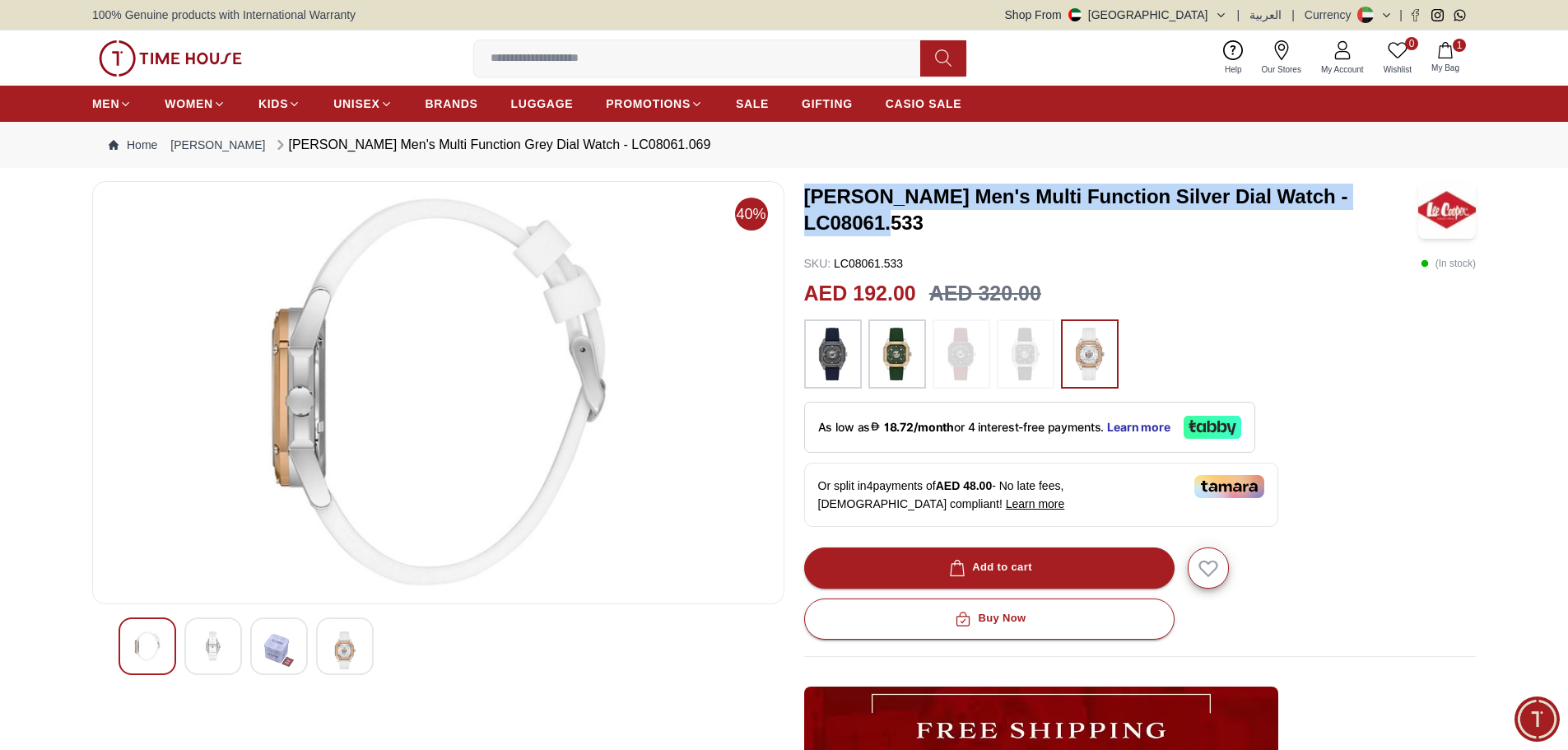
click at [276, 645] on img at bounding box center [278, 650] width 30 height 38
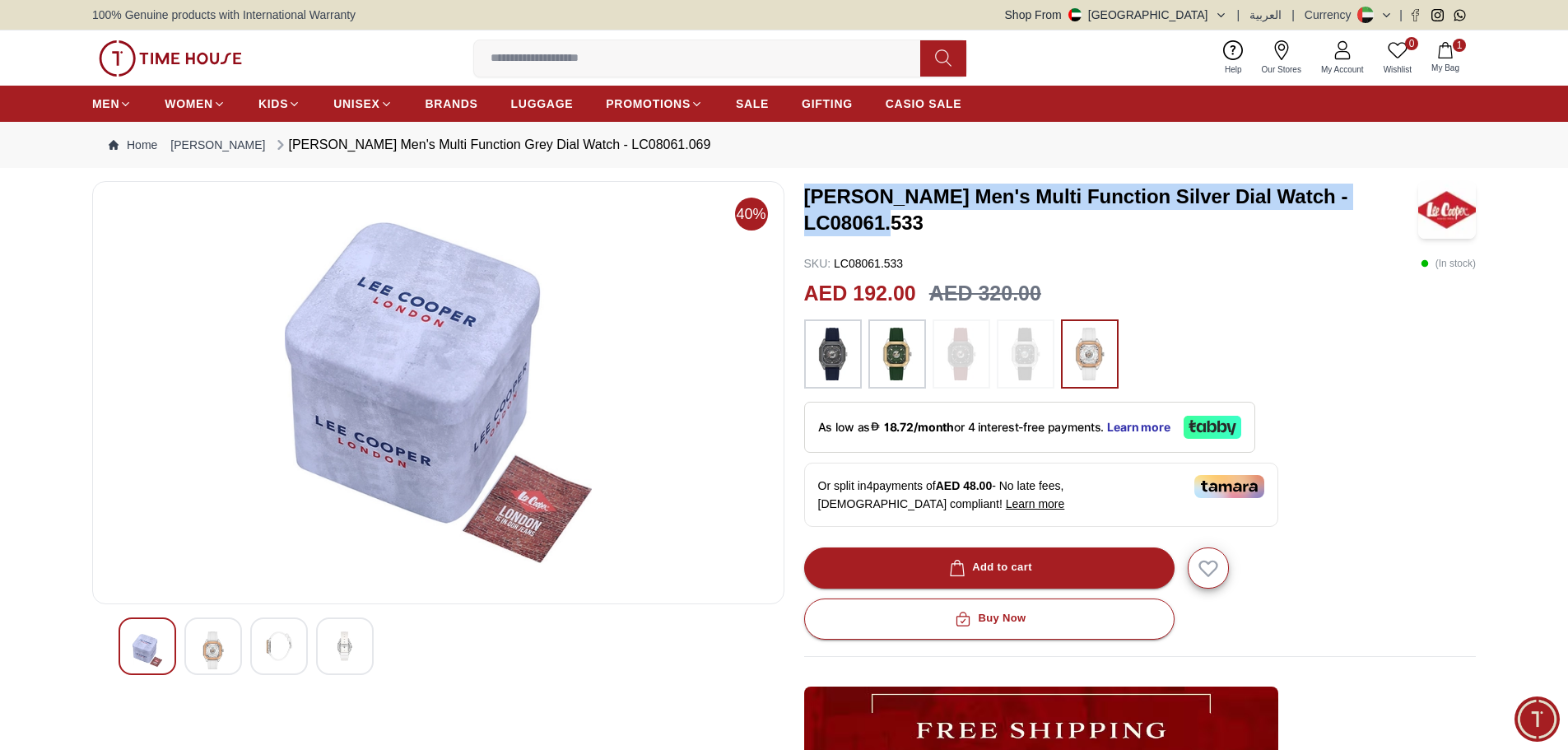
click at [325, 645] on div at bounding box center [345, 646] width 58 height 58
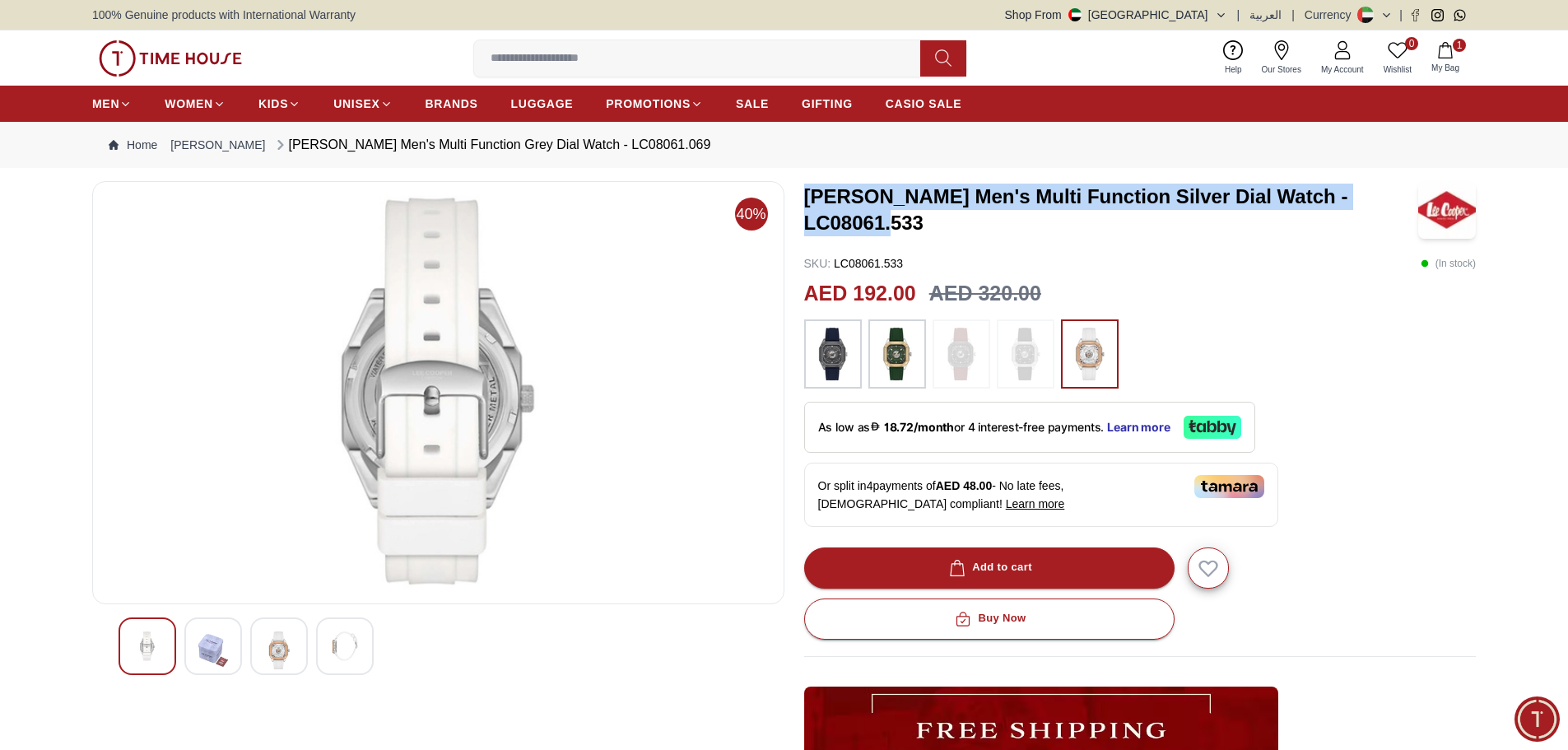
click at [327, 644] on div at bounding box center [345, 646] width 58 height 58
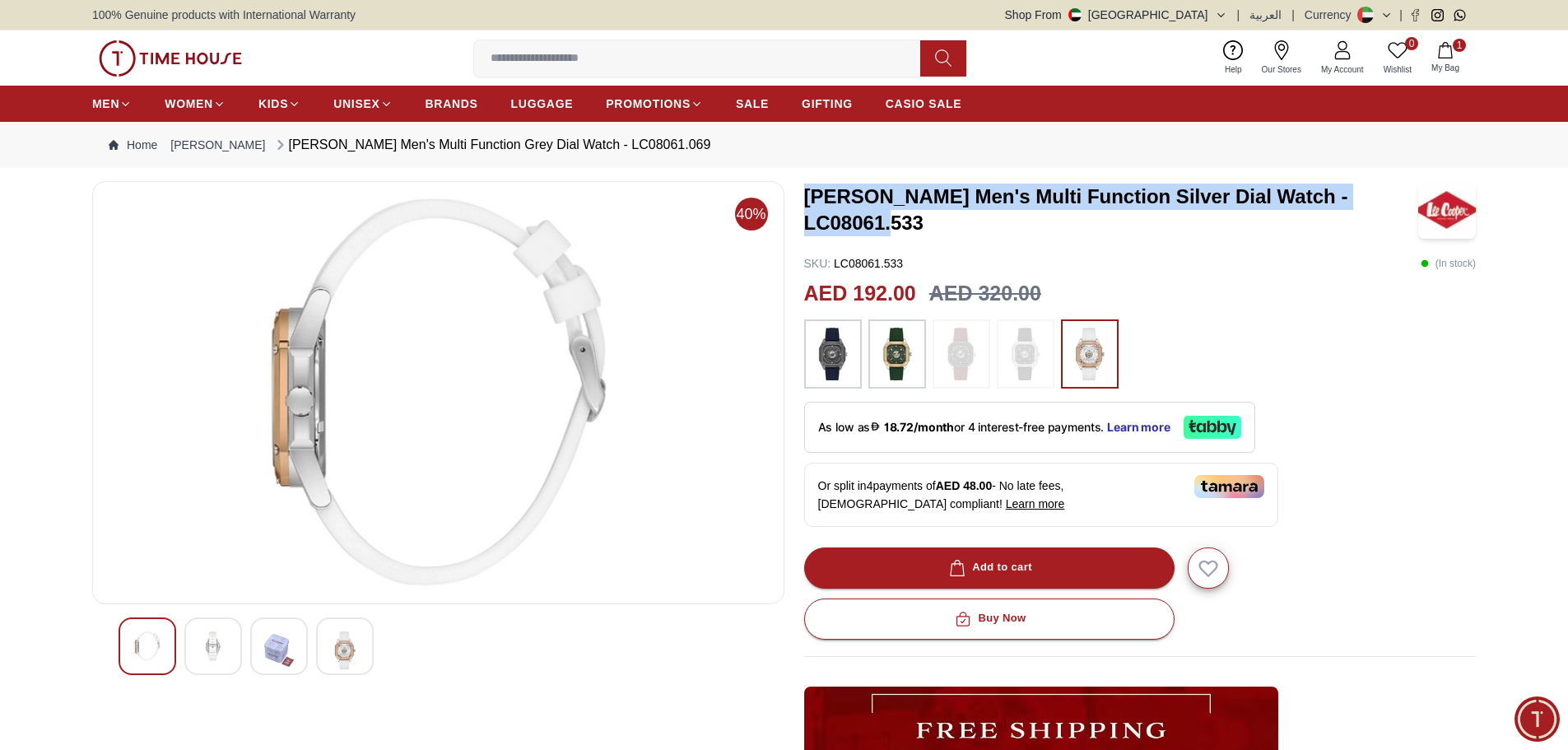
click at [276, 640] on img at bounding box center [278, 650] width 30 height 38
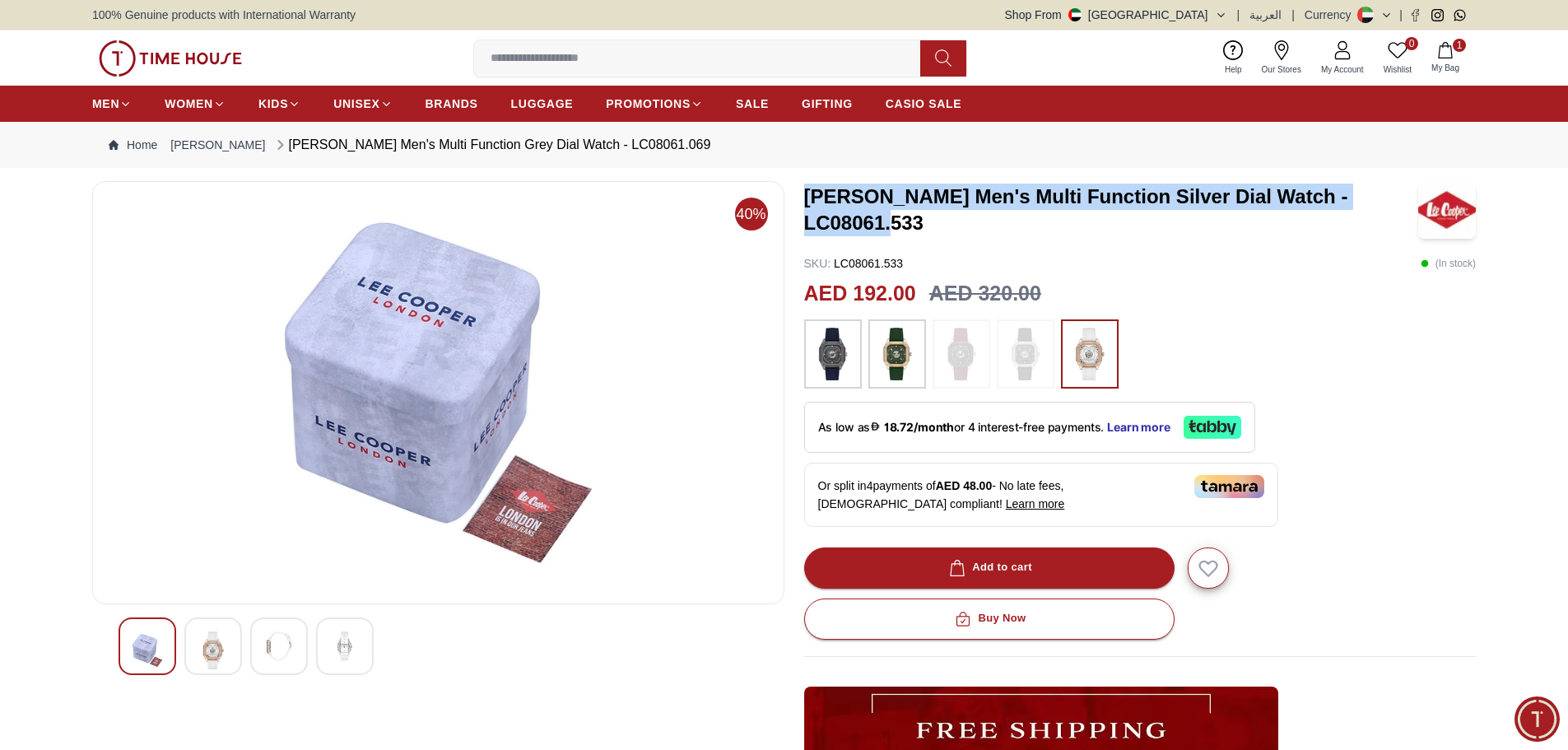
click at [941, 360] on img at bounding box center [962, 353] width 42 height 52
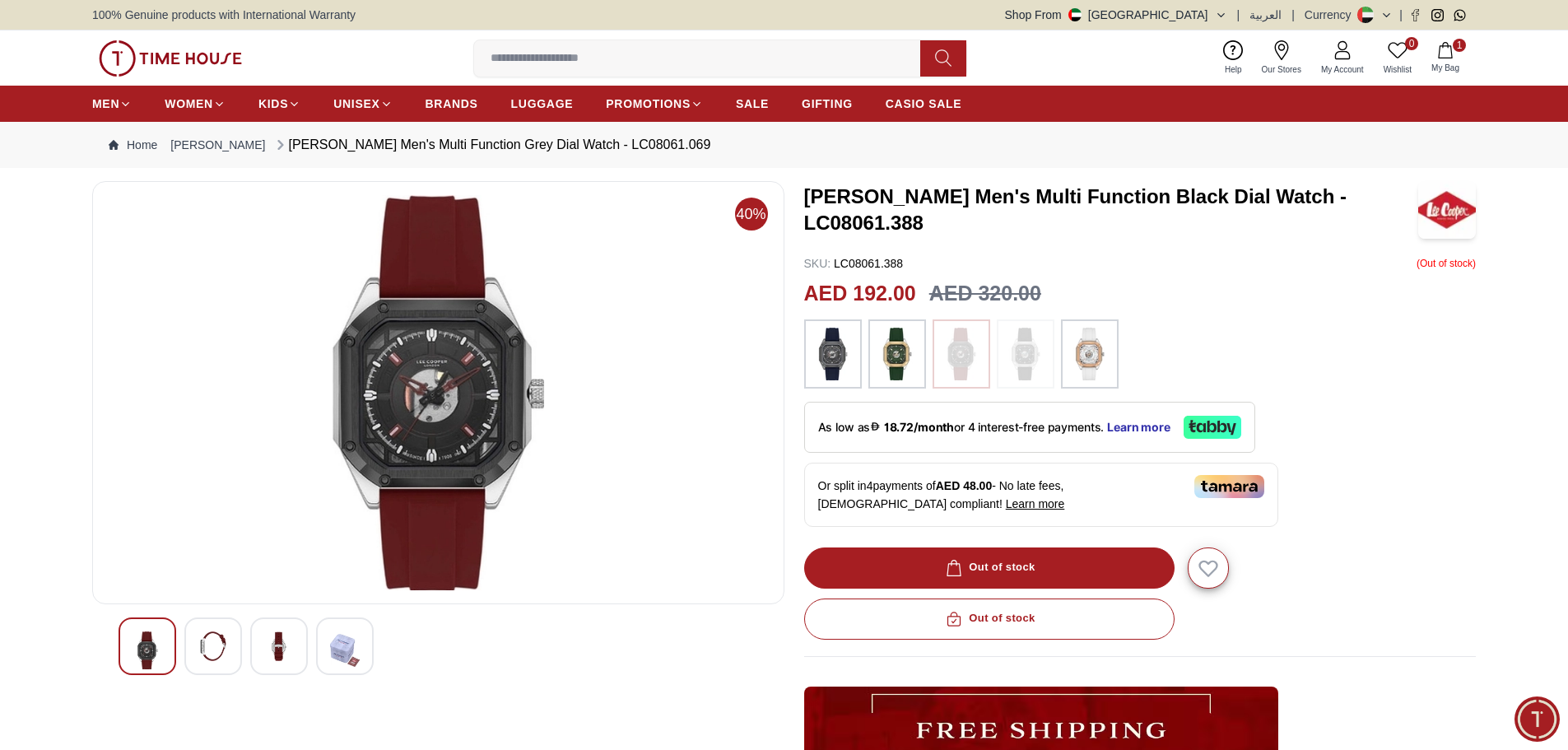
click at [1040, 369] on img at bounding box center [1026, 353] width 42 height 52
